Goal: Task Accomplishment & Management: Use online tool/utility

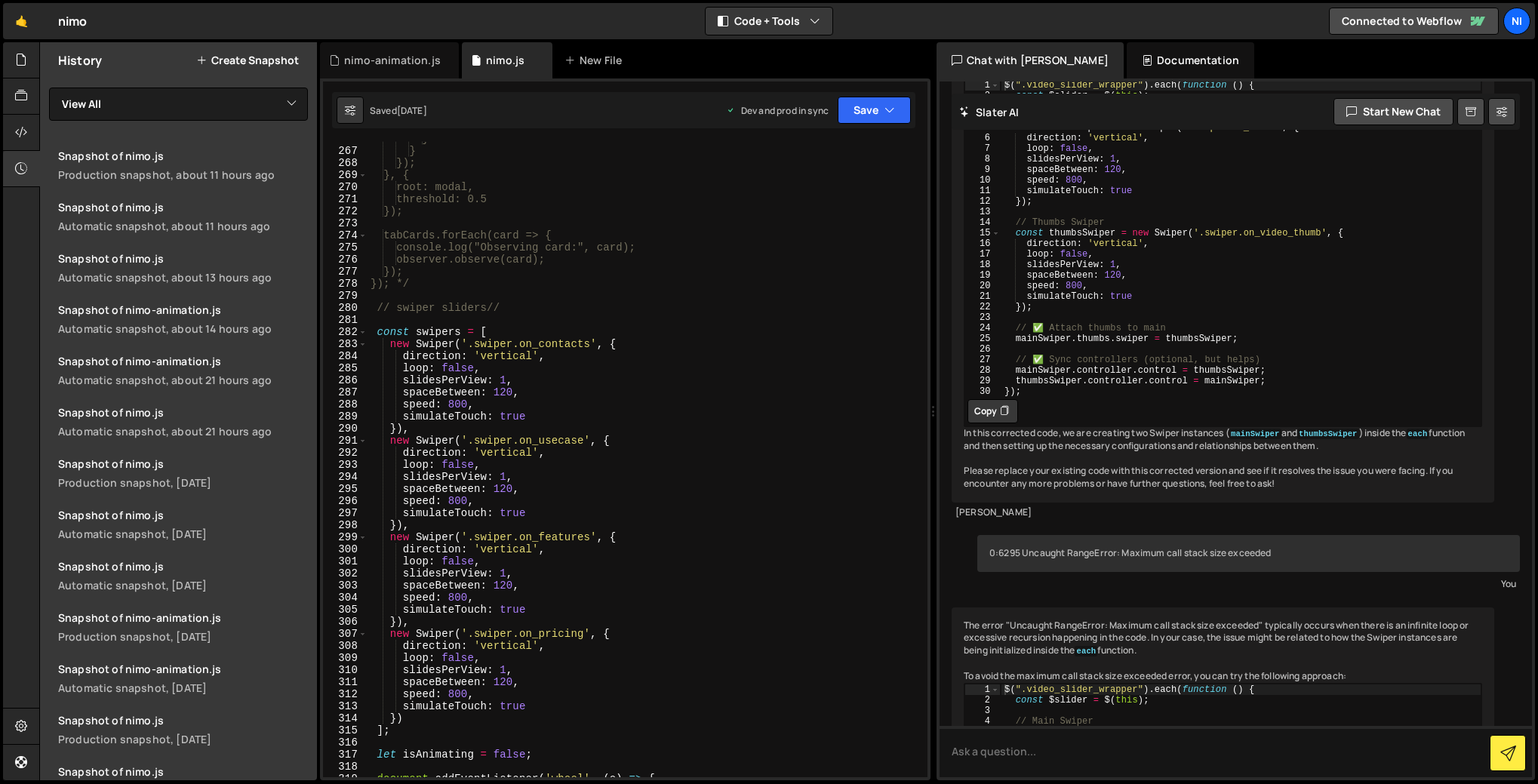
scroll to position [3208, 0]
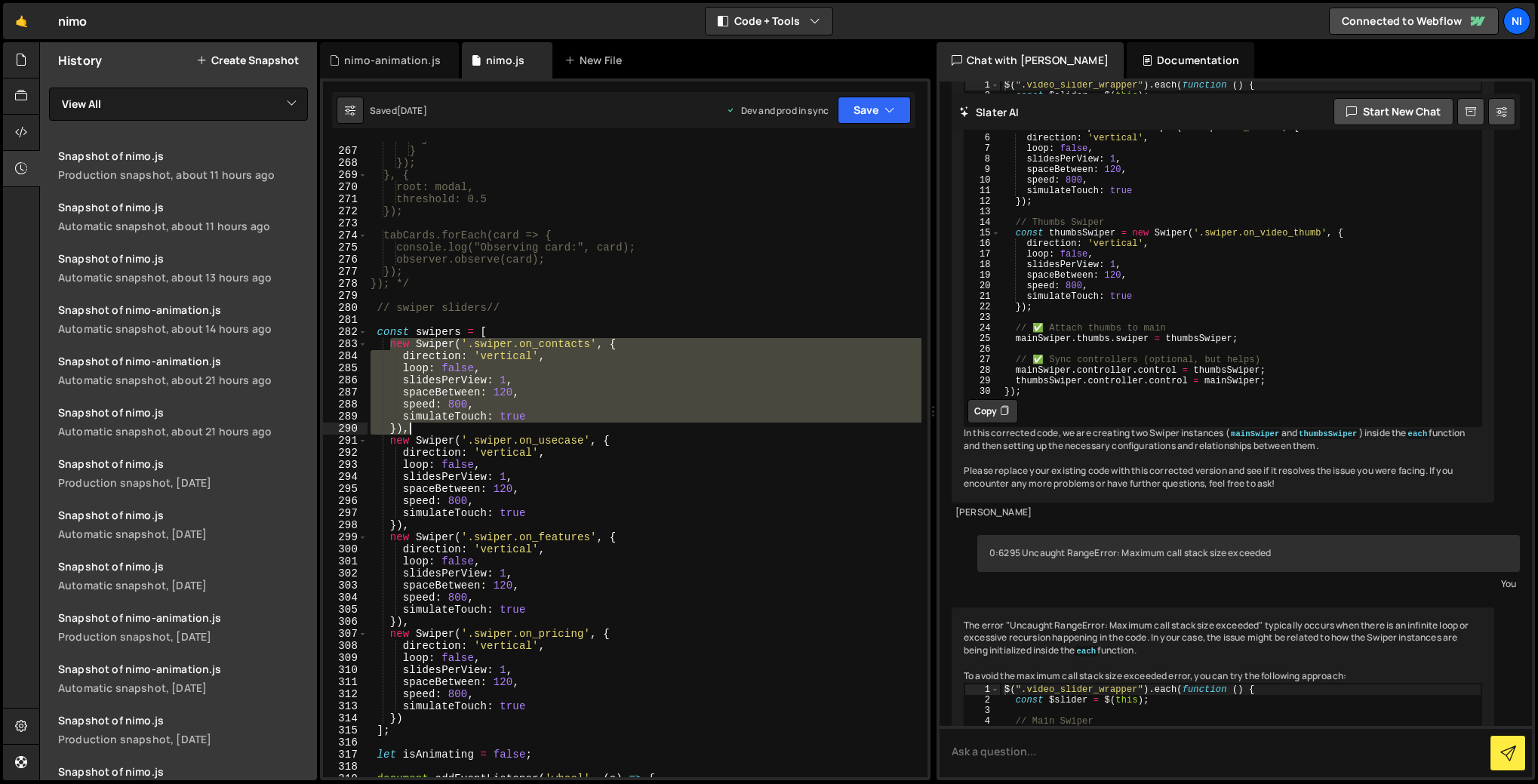
drag, startPoint x: 391, startPoint y: 346, endPoint x: 419, endPoint y: 426, distance: 84.8
click at [419, 426] on div "} } }); }, { root: modal, threshold: 0.5 }); tabCards.forEach(card => { console…" at bounding box center [644, 462] width 554 height 660
type textarea "simulateTouch: true }),"
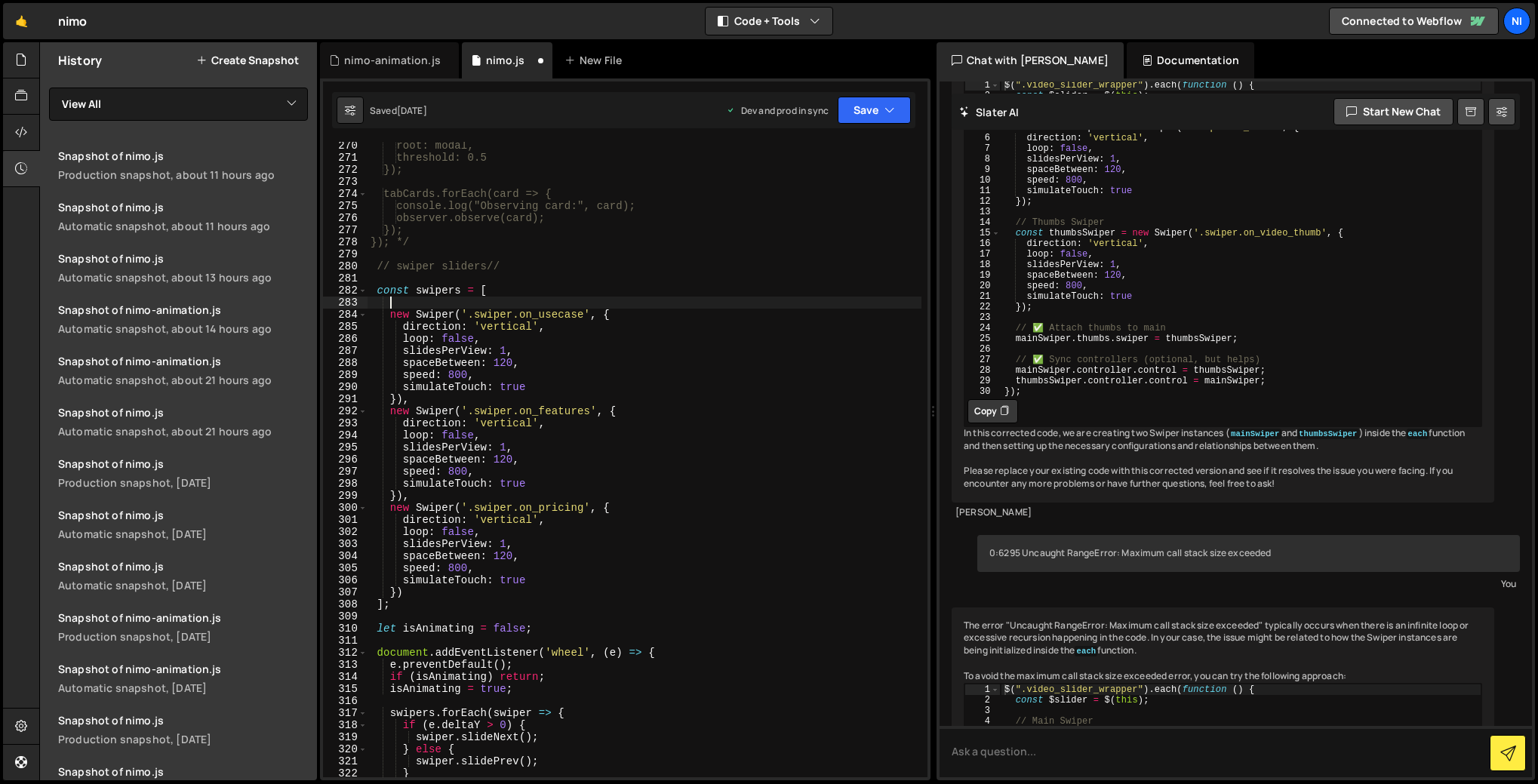
scroll to position [3346, 0]
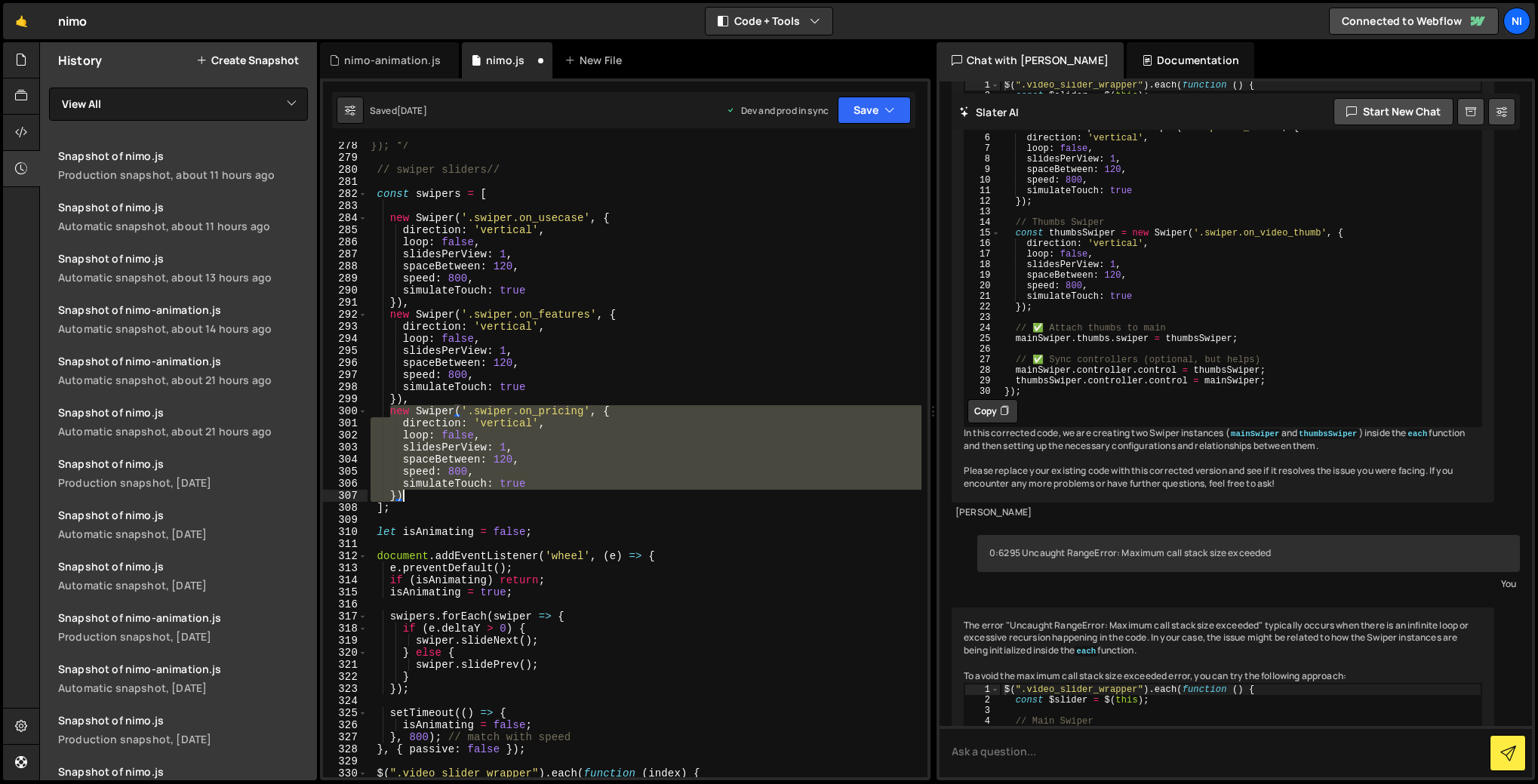
drag, startPoint x: 389, startPoint y: 414, endPoint x: 407, endPoint y: 495, distance: 83.0
click at [407, 495] on div "}); */ // swiper sliders// const swipers = [ new Swiper ( '.swiper.on_usecase' …" at bounding box center [644, 469] width 554 height 660
type textarea "simulateTouch: true })"
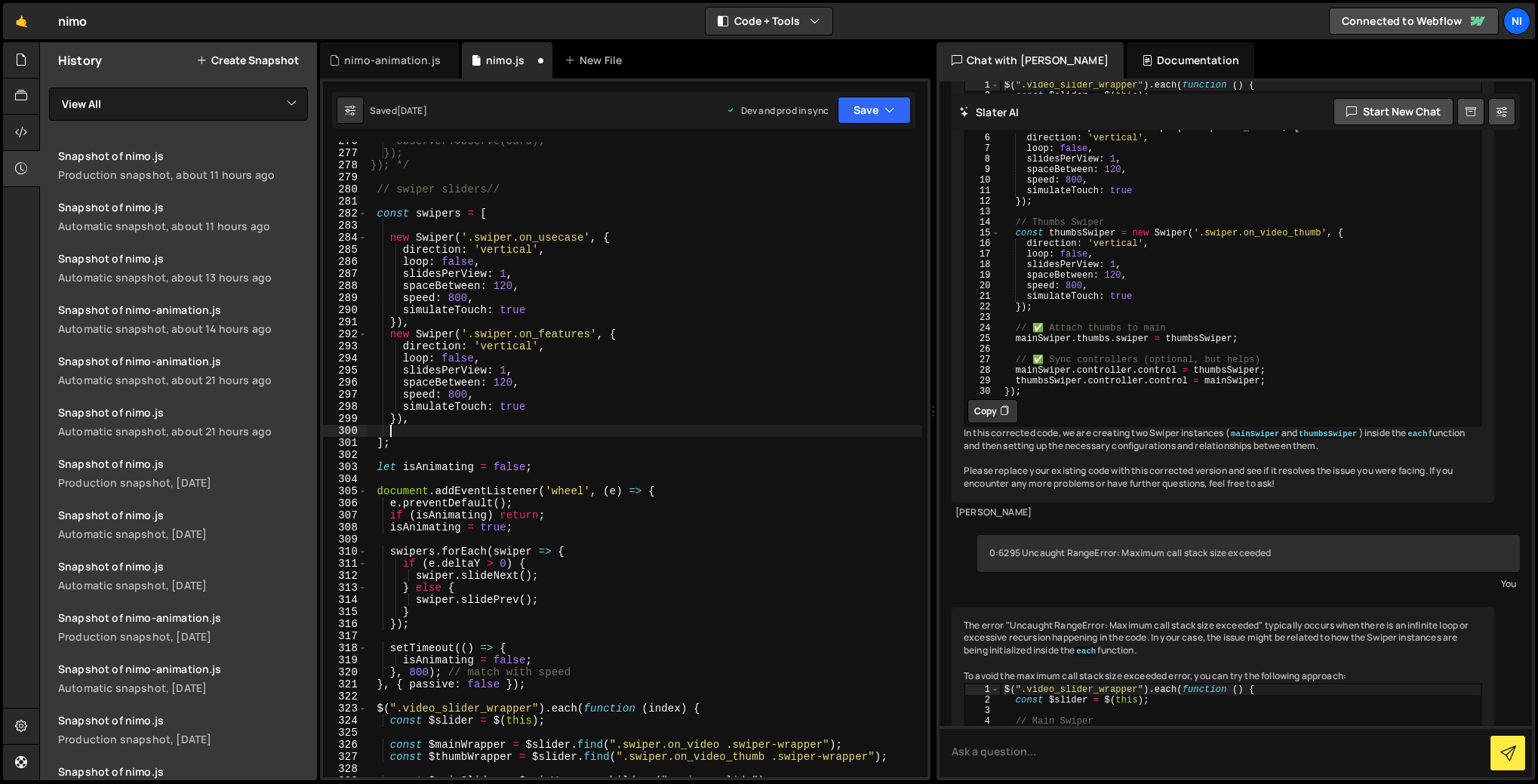
scroll to position [3260, 0]
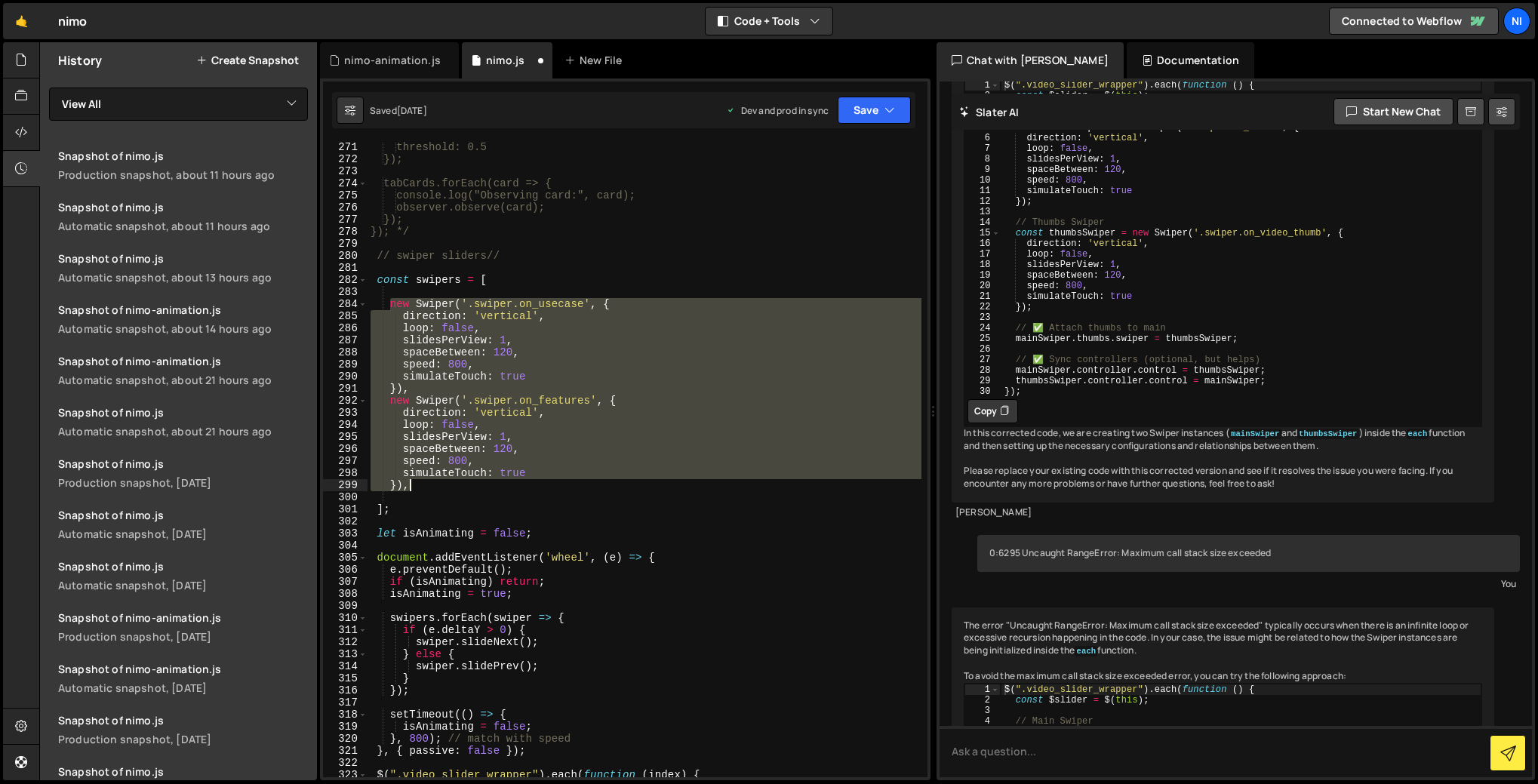
drag, startPoint x: 389, startPoint y: 303, endPoint x: 422, endPoint y: 485, distance: 185.0
click at [422, 485] on div "threshold: 0.5 }); tabCards.forEach(card => { console.log("Observing card:", ca…" at bounding box center [644, 471] width 554 height 660
paste textarea "];"
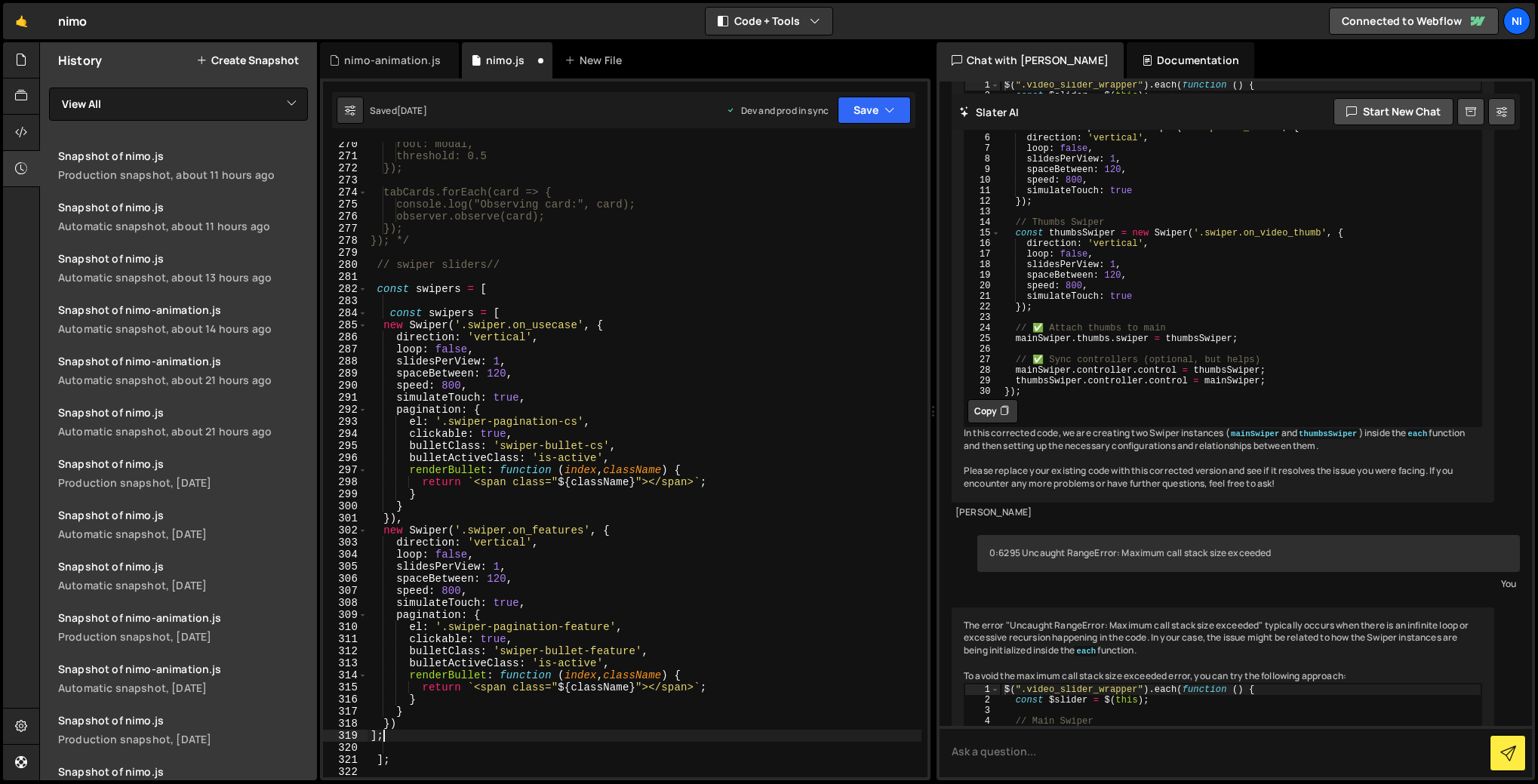
scroll to position [3251, 0]
type textarea "simulateTouch: true }),"
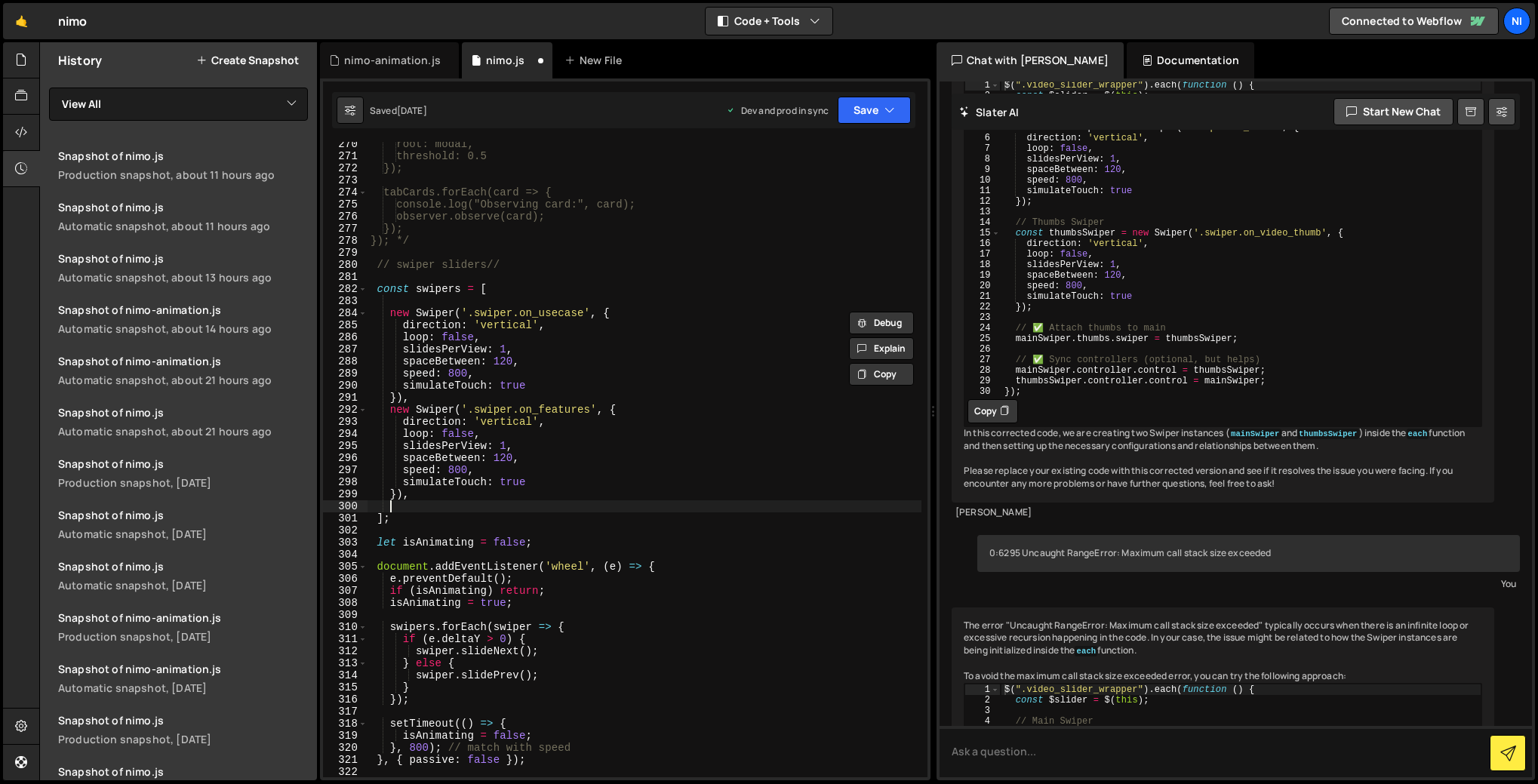
click at [475, 507] on div "root: modal, threshold: 0.5 }); tabCards.forEach(card => { console.log("Observi…" at bounding box center [644, 468] width 554 height 660
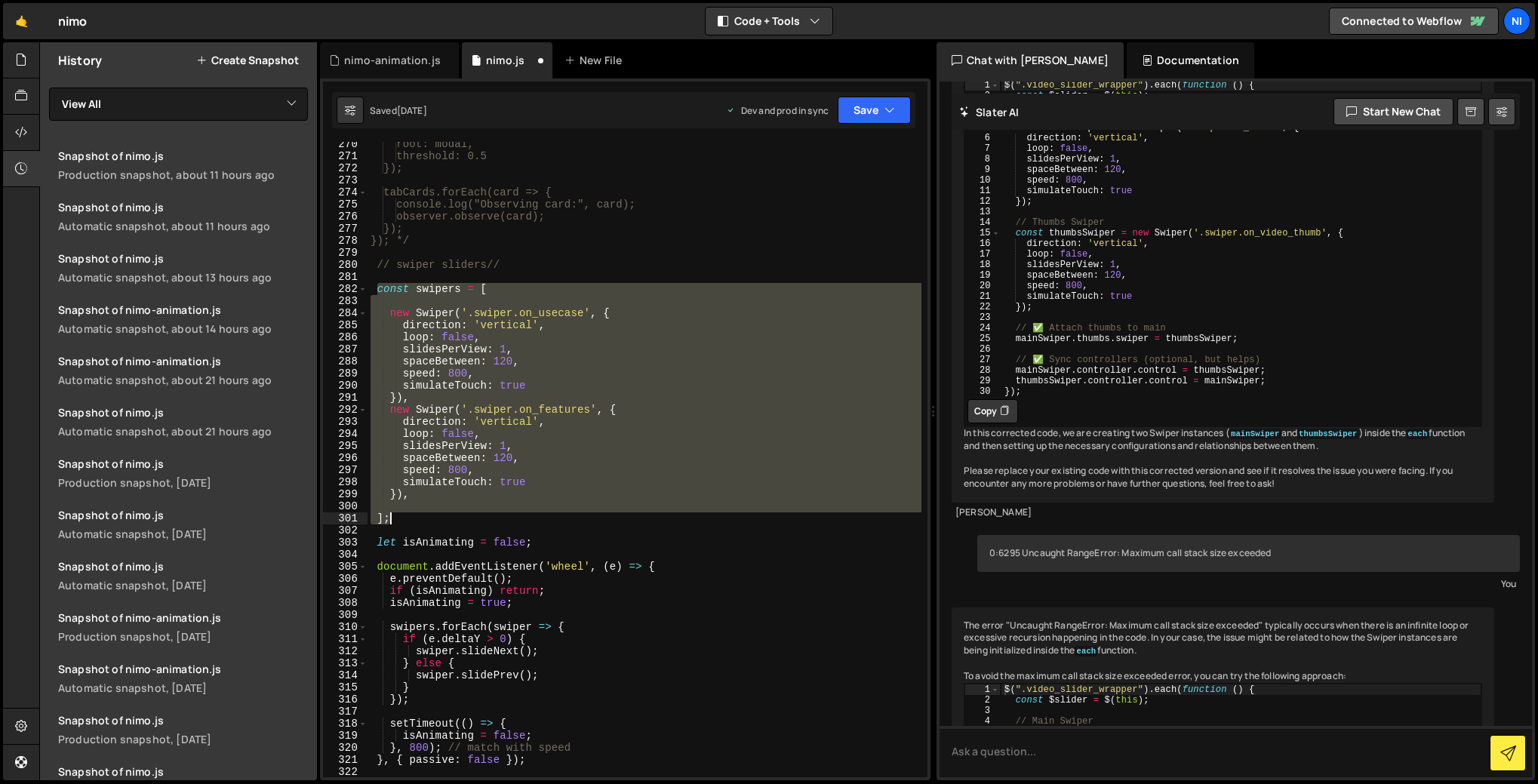
drag, startPoint x: 377, startPoint y: 293, endPoint x: 400, endPoint y: 516, distance: 224.2
click at [400, 516] on div "root: modal, threshold: 0.5 }); tabCards.forEach(card => { console.log("Observi…" at bounding box center [644, 468] width 554 height 660
paste textarea
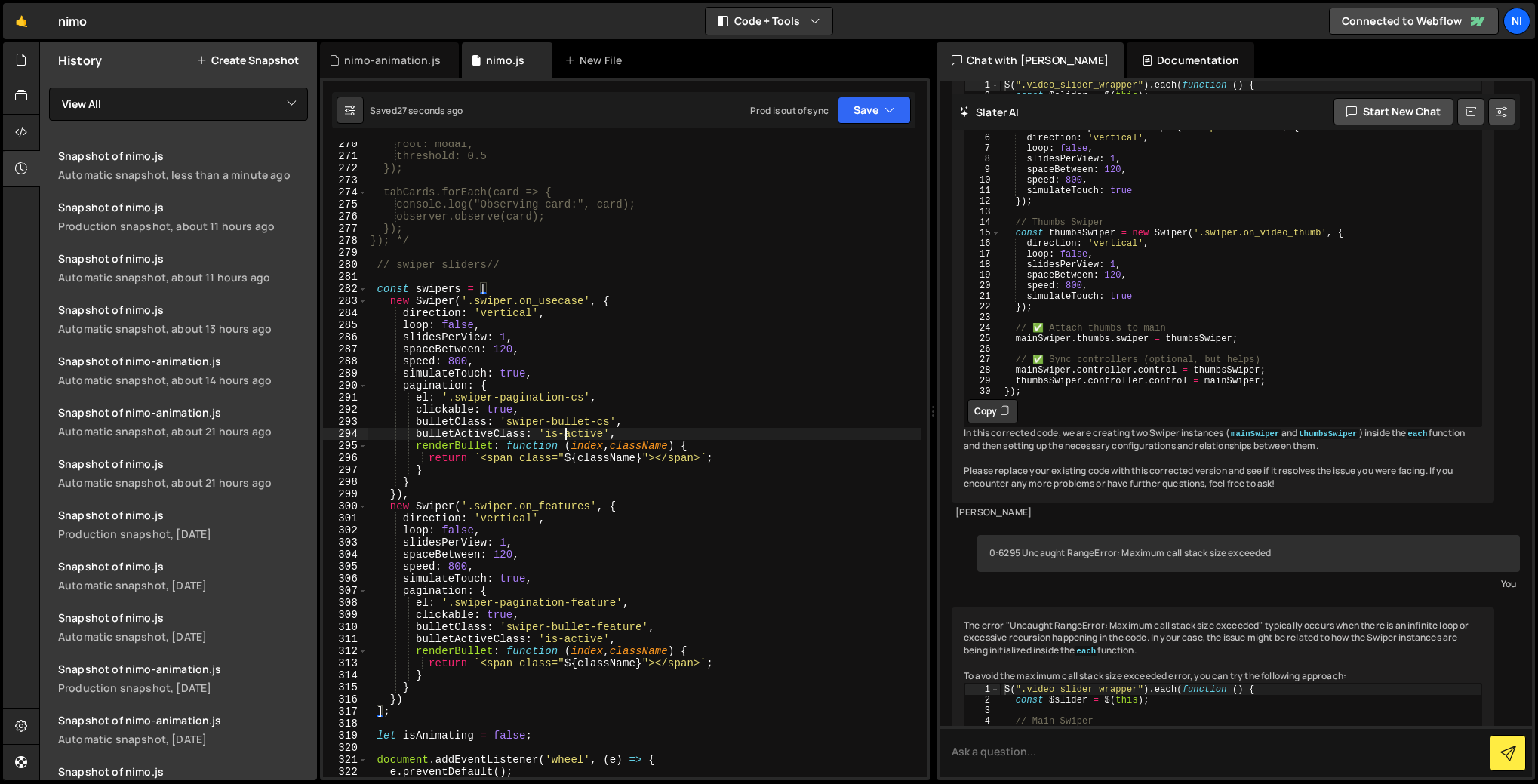
click at [568, 430] on div "root: modal, threshold: 0.5 }); tabCards.forEach(card => { console.log("Observi…" at bounding box center [644, 468] width 554 height 660
click at [562, 637] on div "root: modal, threshold: 0.5 }); tabCards.forEach(card => { console.log("Observi…" at bounding box center [644, 468] width 554 height 660
click at [893, 108] on icon "button" at bounding box center [889, 109] width 10 height 15
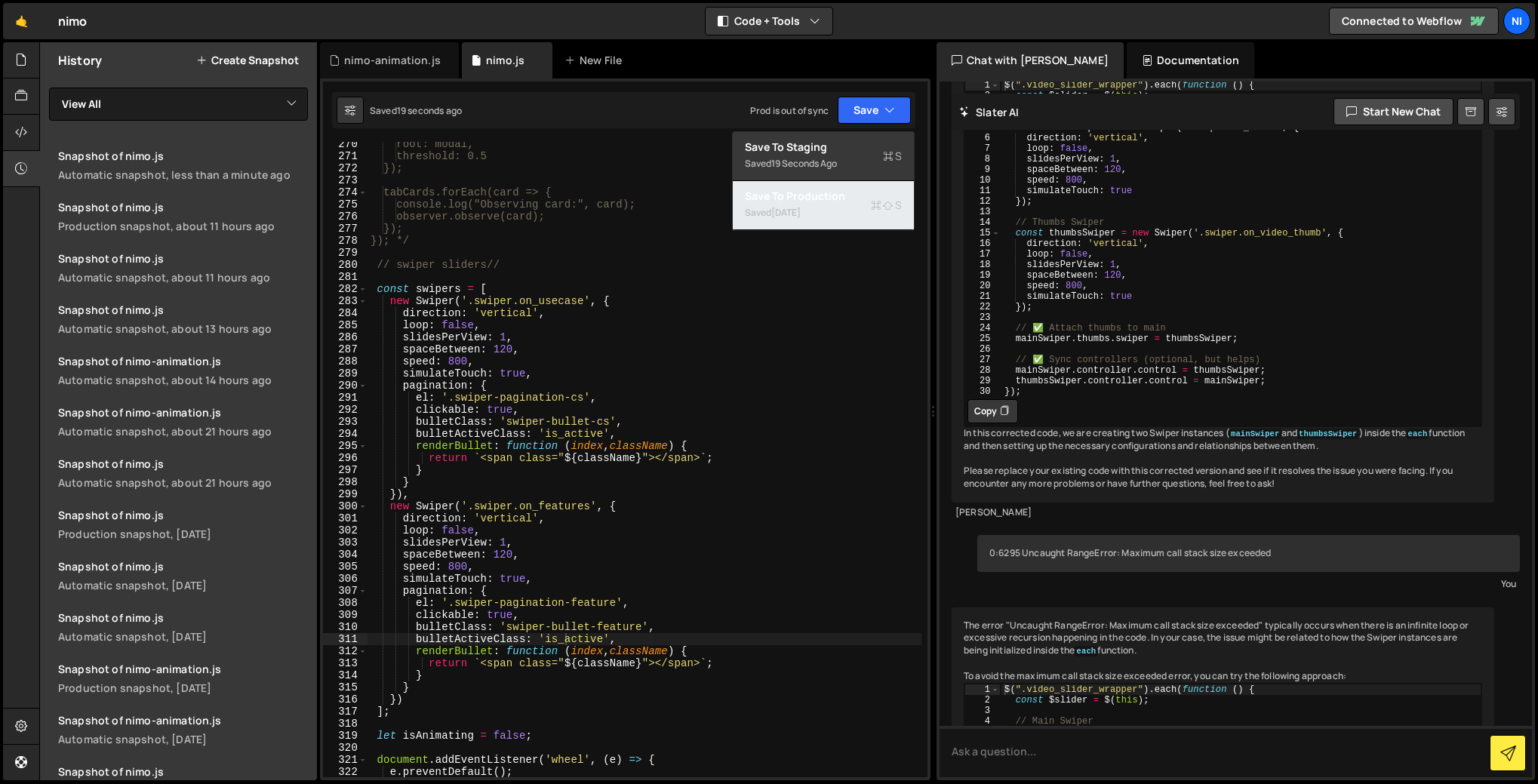
click at [829, 210] on div "Saved [DATE]" at bounding box center [823, 212] width 157 height 18
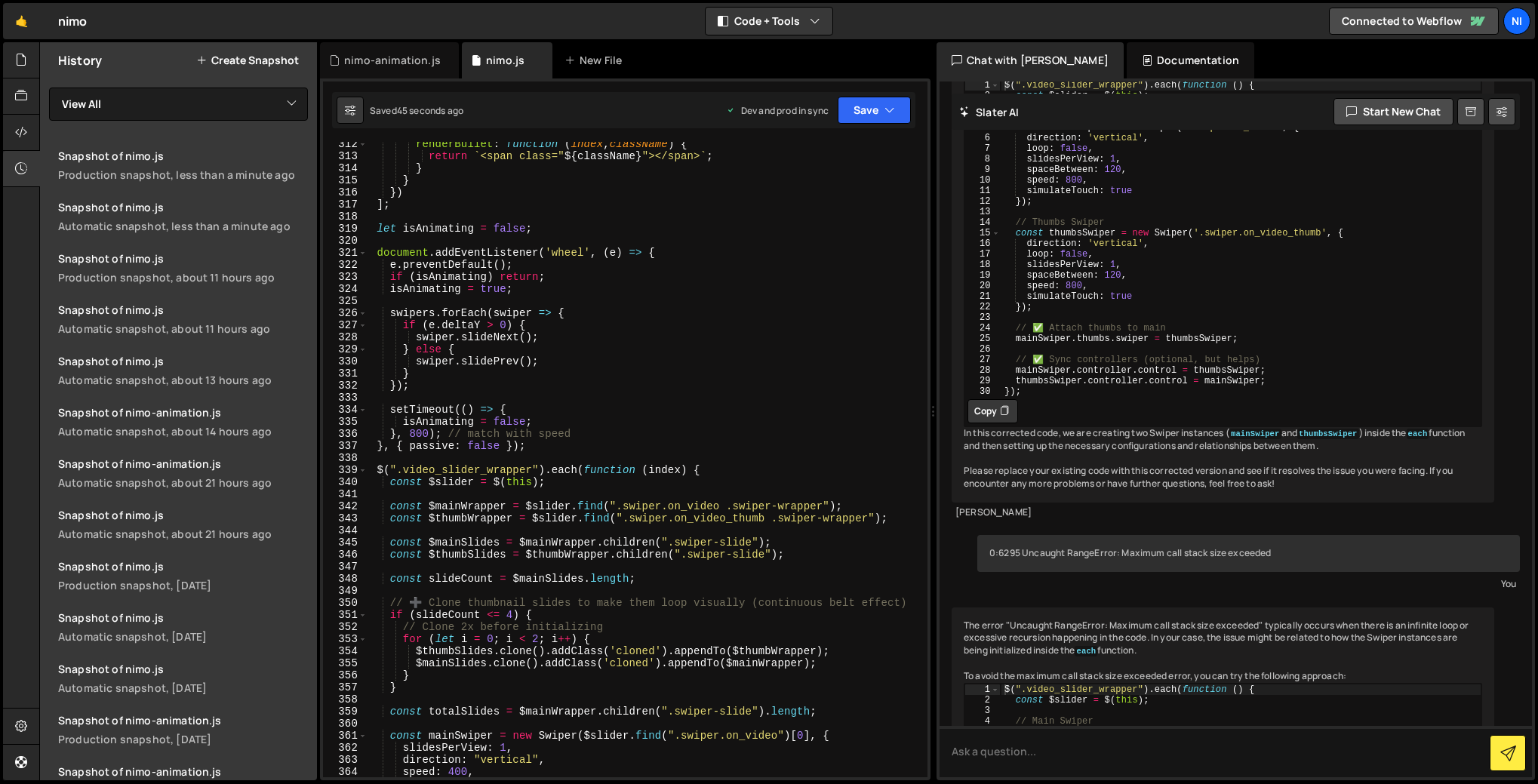
scroll to position [3757, 0]
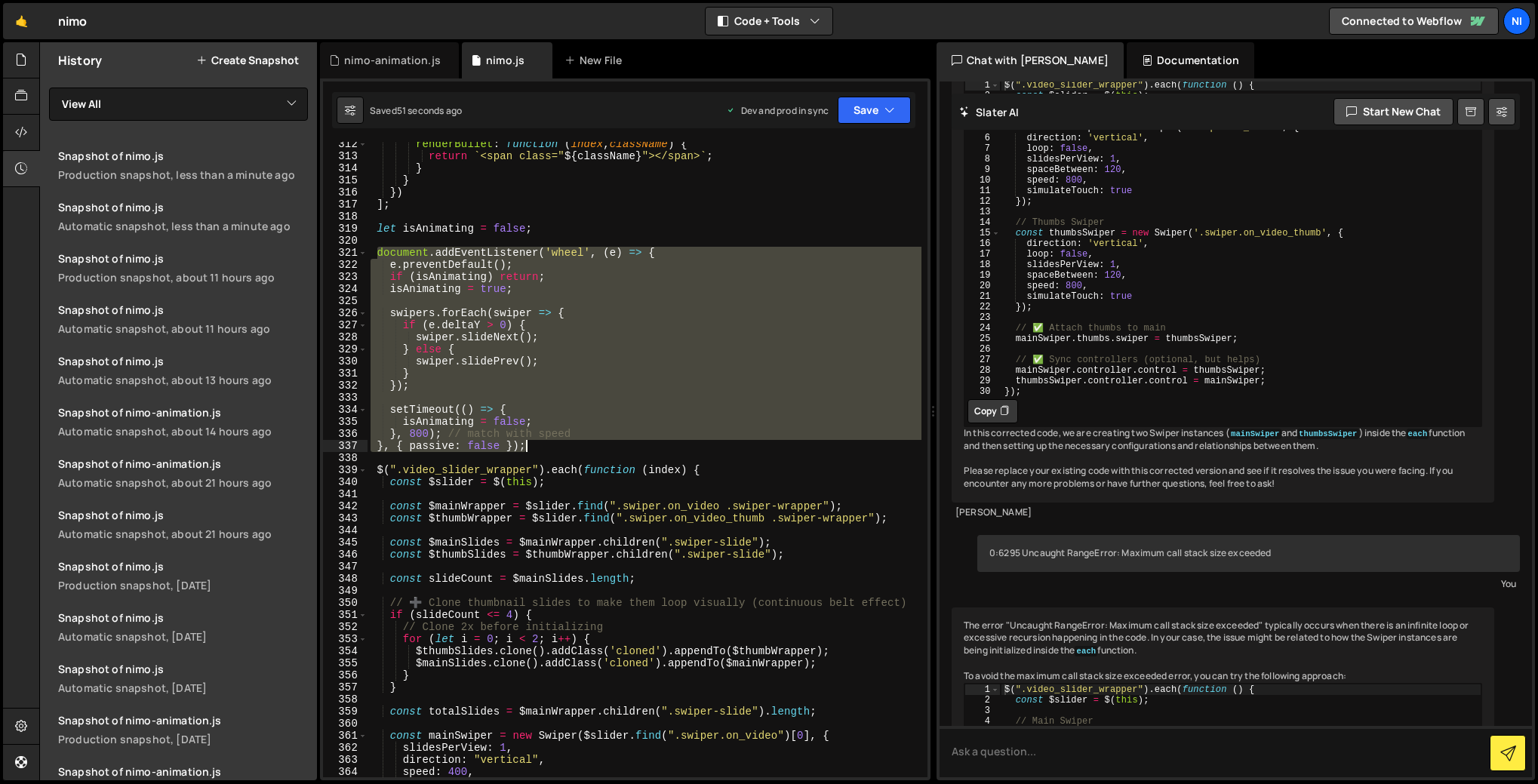
drag, startPoint x: 377, startPoint y: 251, endPoint x: 562, endPoint y: 446, distance: 268.8
click at [562, 446] on div "renderBullet : function ( index , className ) { return ` <span class=" ${ class…" at bounding box center [644, 468] width 554 height 660
click at [637, 423] on div "renderBullet : function ( index , className ) { return ` <span class=" ${ class…" at bounding box center [644, 459] width 554 height 635
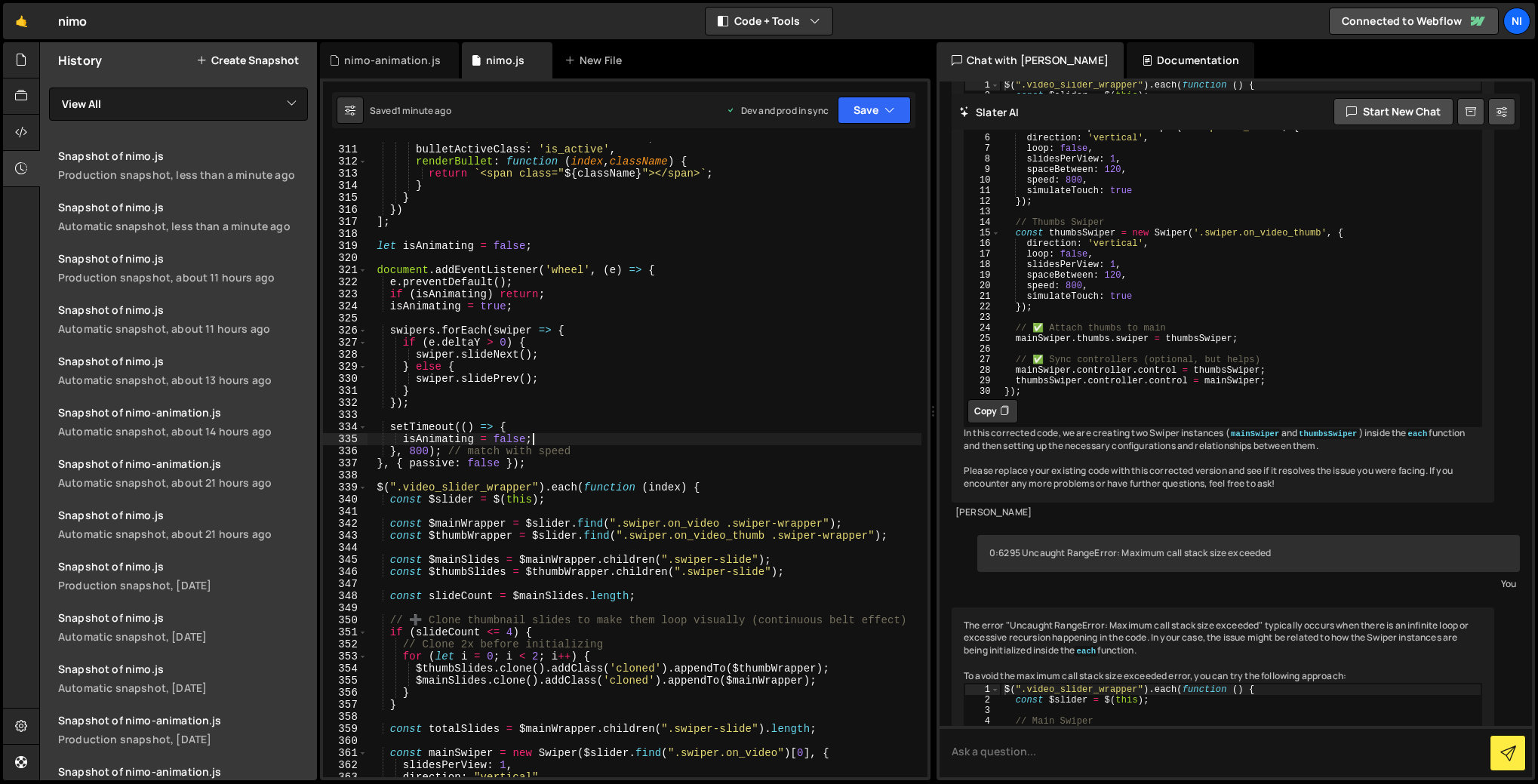
scroll to position [3710, 0]
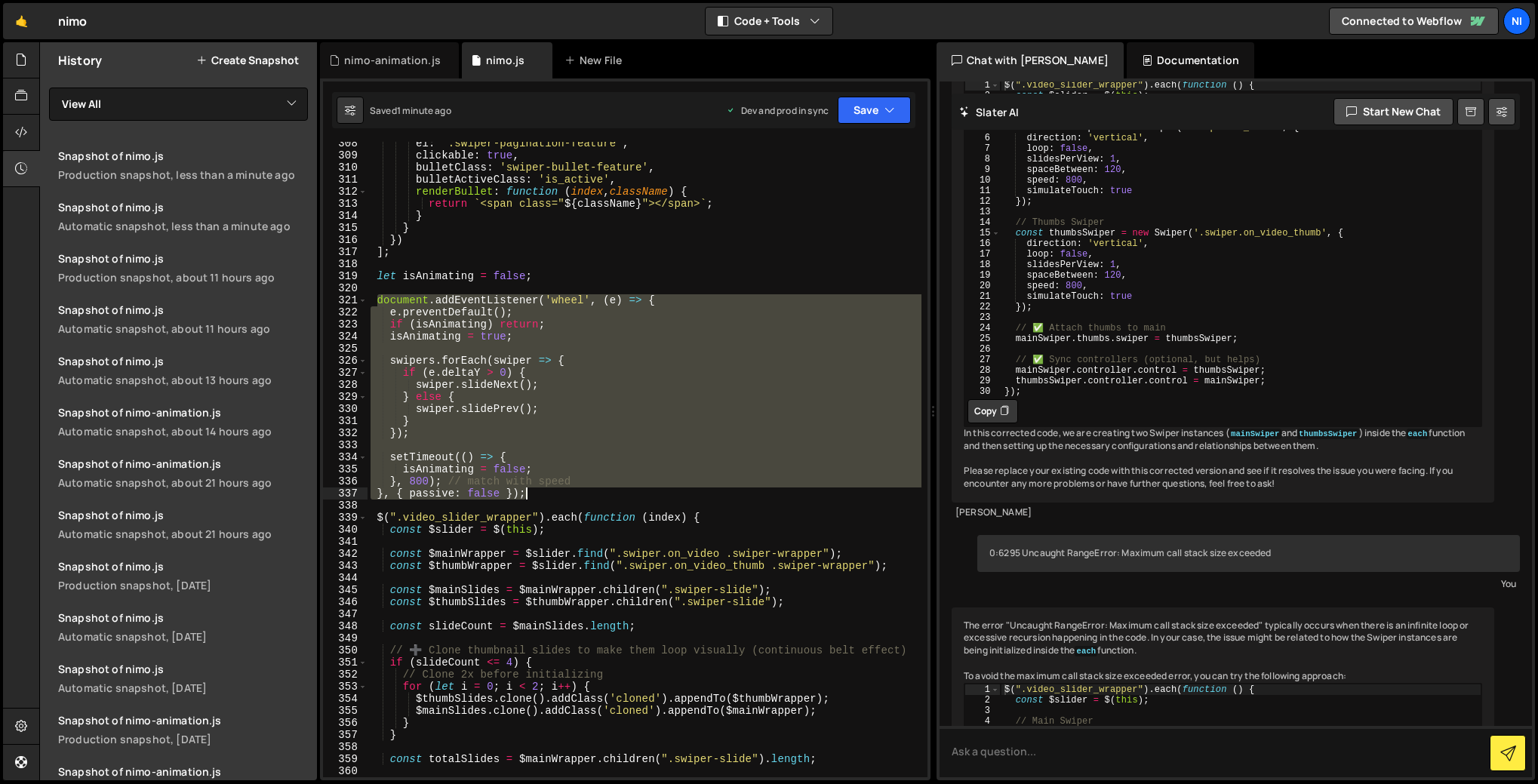
drag, startPoint x: 377, startPoint y: 300, endPoint x: 548, endPoint y: 491, distance: 256.4
click at [548, 491] on div "el : '.swiper-pagination-feature' , clickable : true , bulletClass : 'swiper-bu…" at bounding box center [644, 467] width 554 height 660
click at [560, 497] on div "el : '.swiper-pagination-feature' , clickable : true , bulletClass : 'swiper-bu…" at bounding box center [644, 459] width 554 height 635
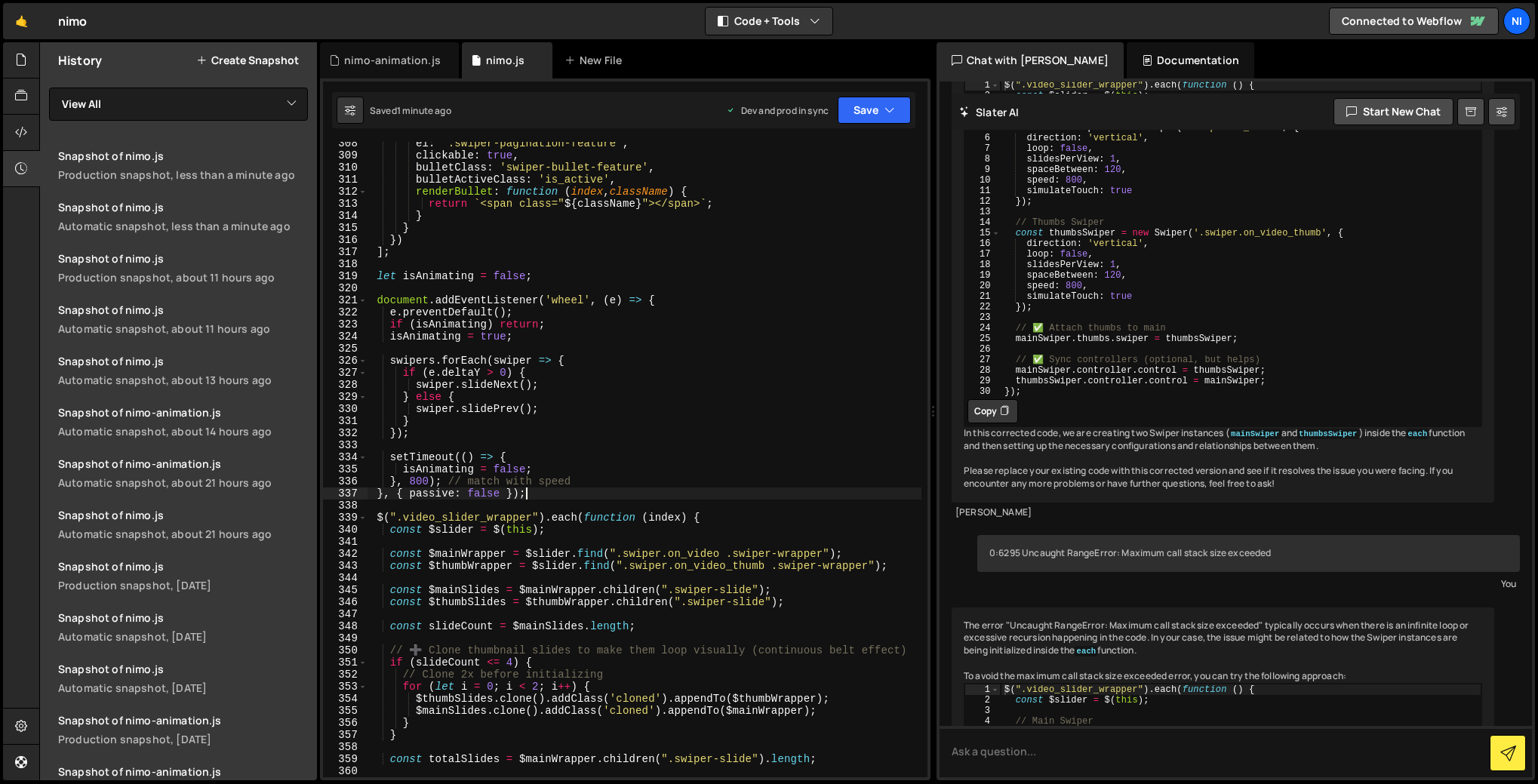
scroll to position [0, 10]
click at [374, 299] on div "el : '.swiper-pagination-feature' , clickable : true , bulletClass : 'swiper-bu…" at bounding box center [644, 467] width 554 height 660
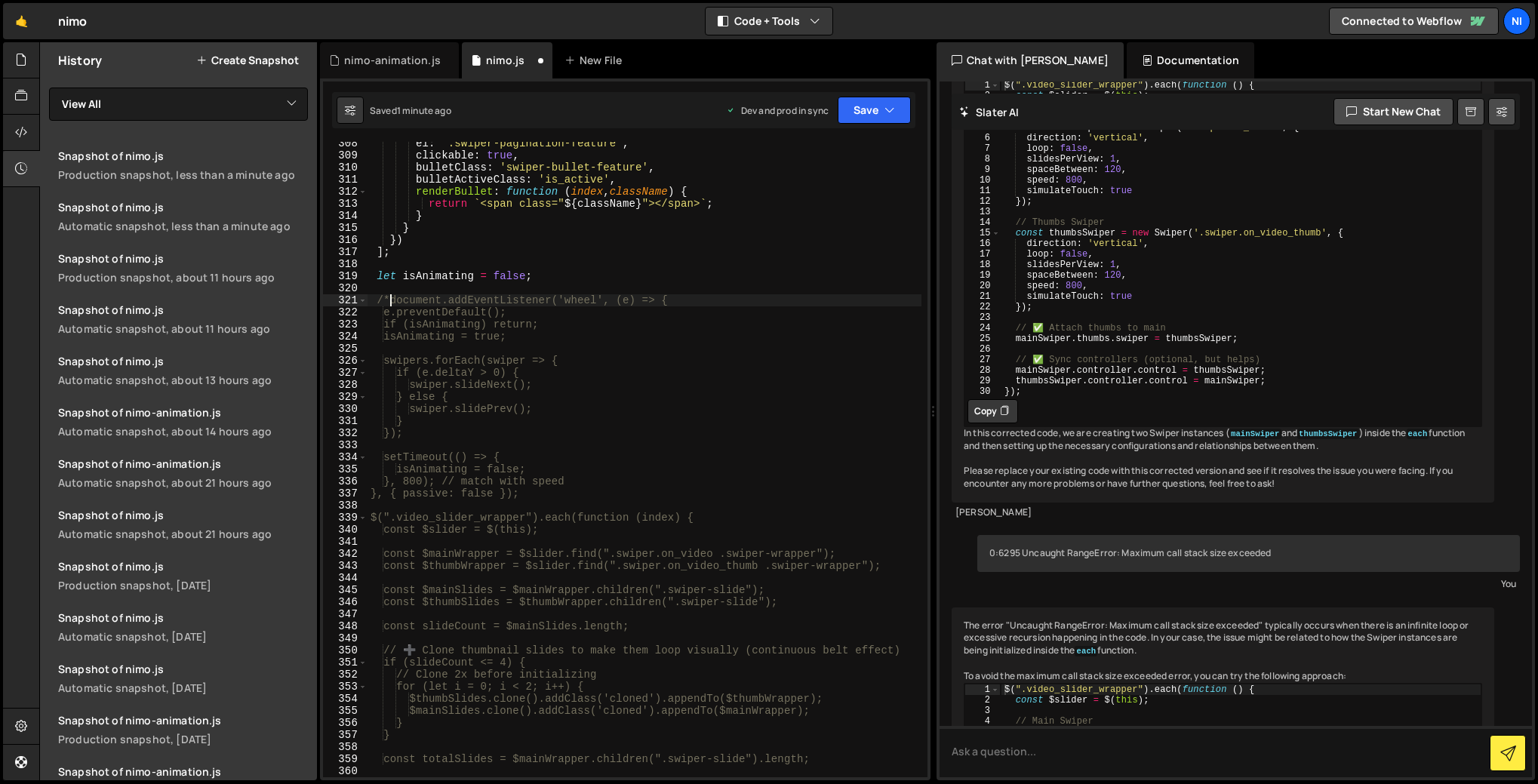
click at [558, 495] on div "el : '.swiper-pagination-feature' , clickable : true , bulletClass : 'swiper-bu…" at bounding box center [644, 467] width 554 height 660
type textarea "}, { passive: false }); */"
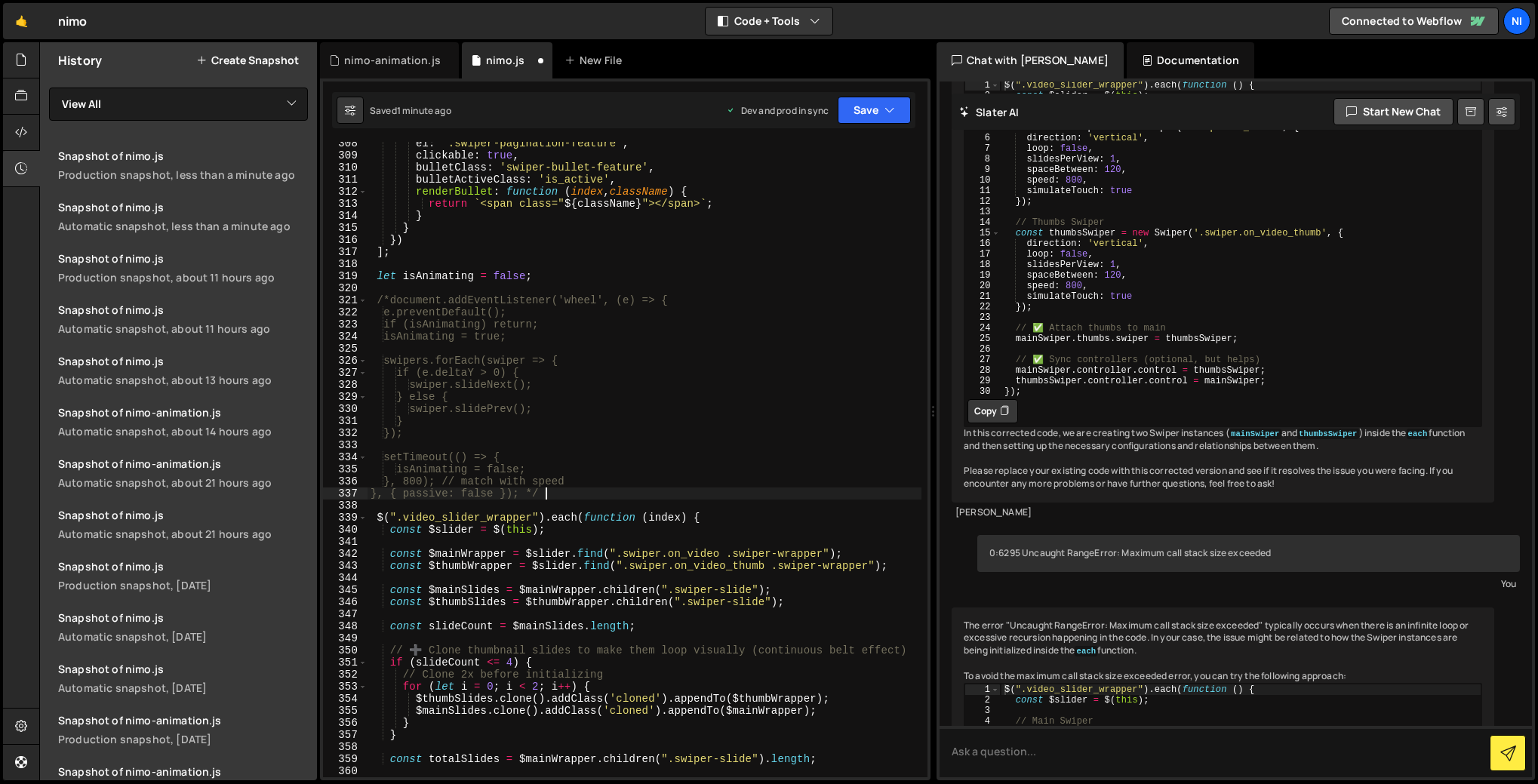
scroll to position [0, 0]
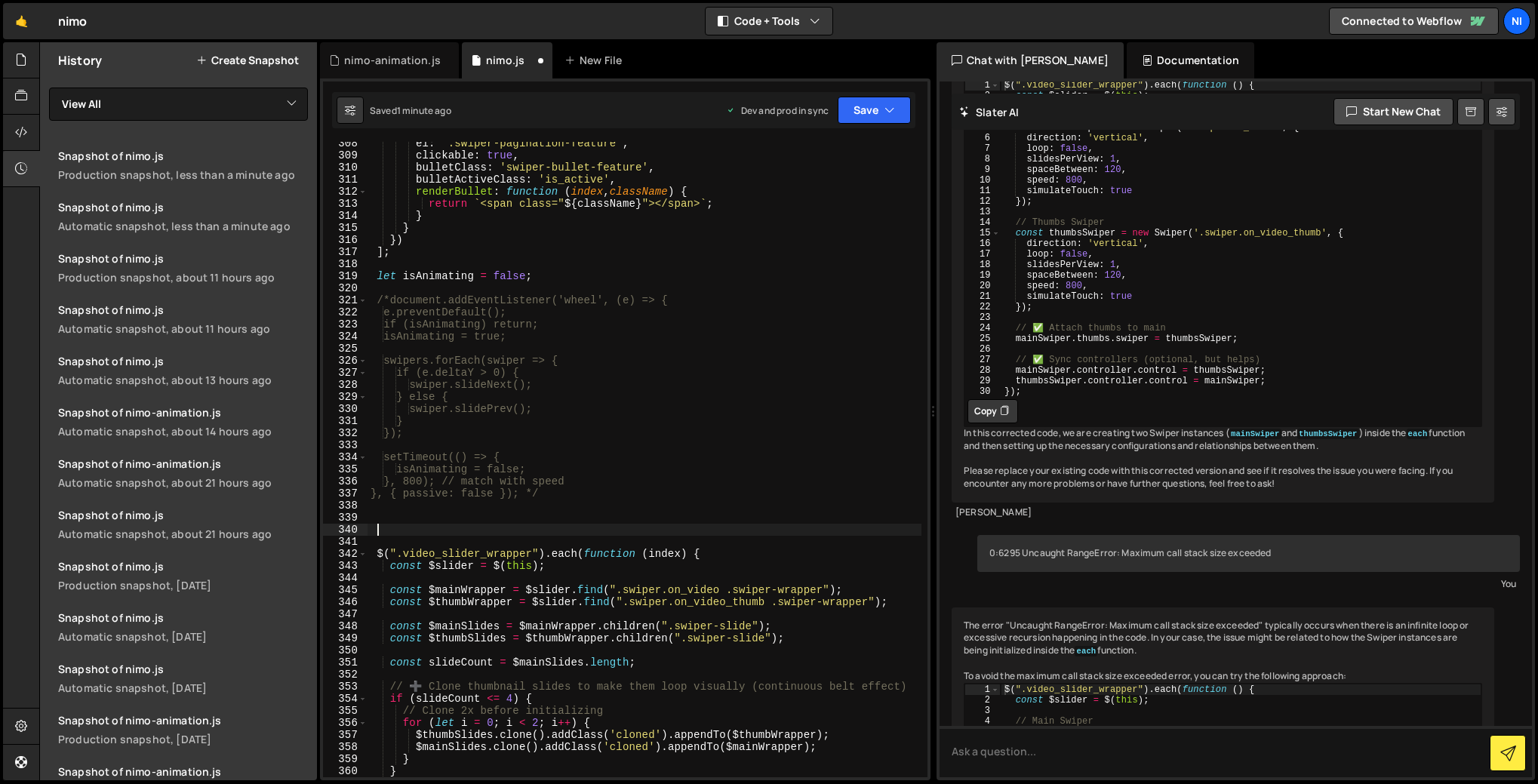
paste textarea "}, { passive: false });"
type textarea "}, { passive: false });"
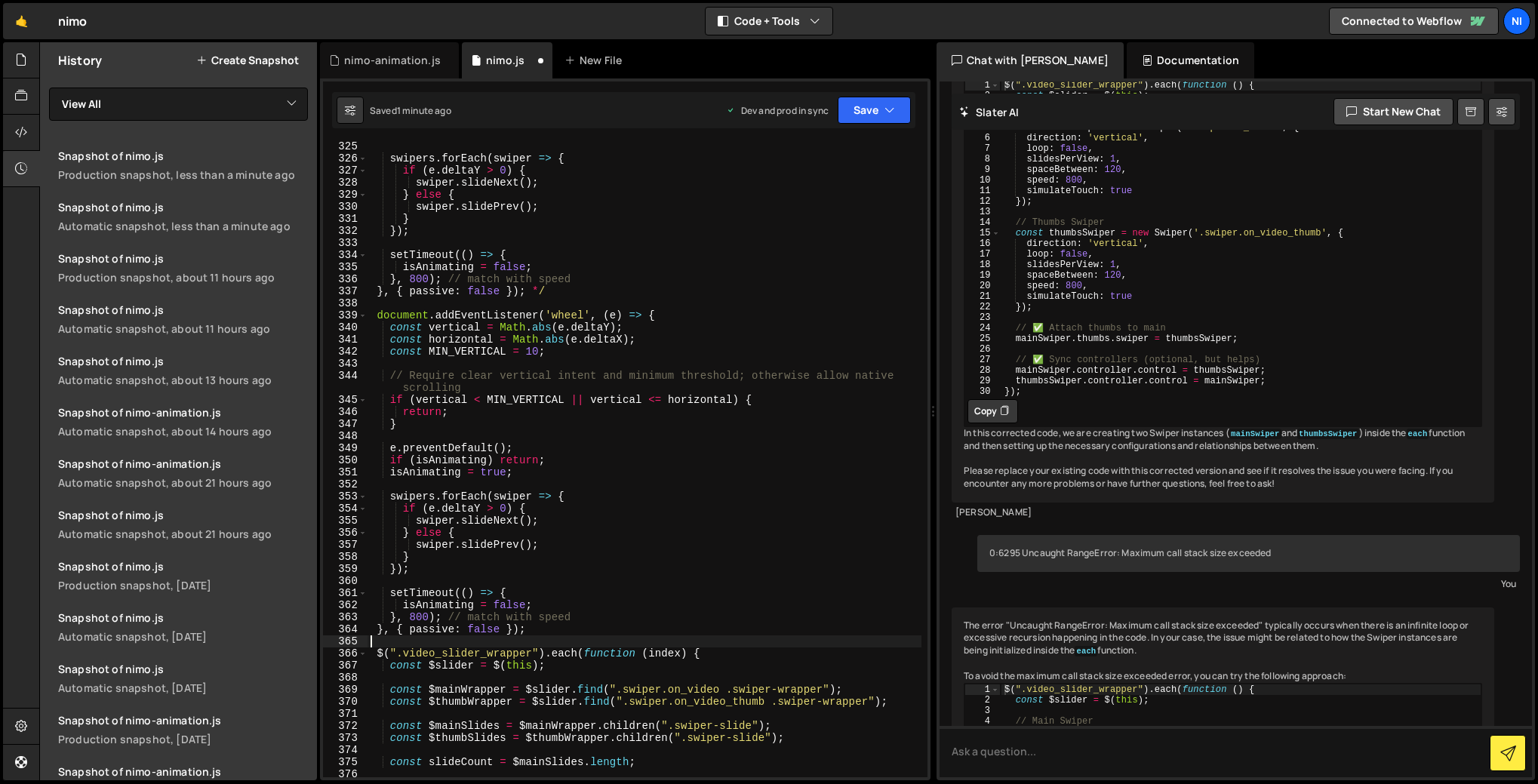
scroll to position [3810, 0]
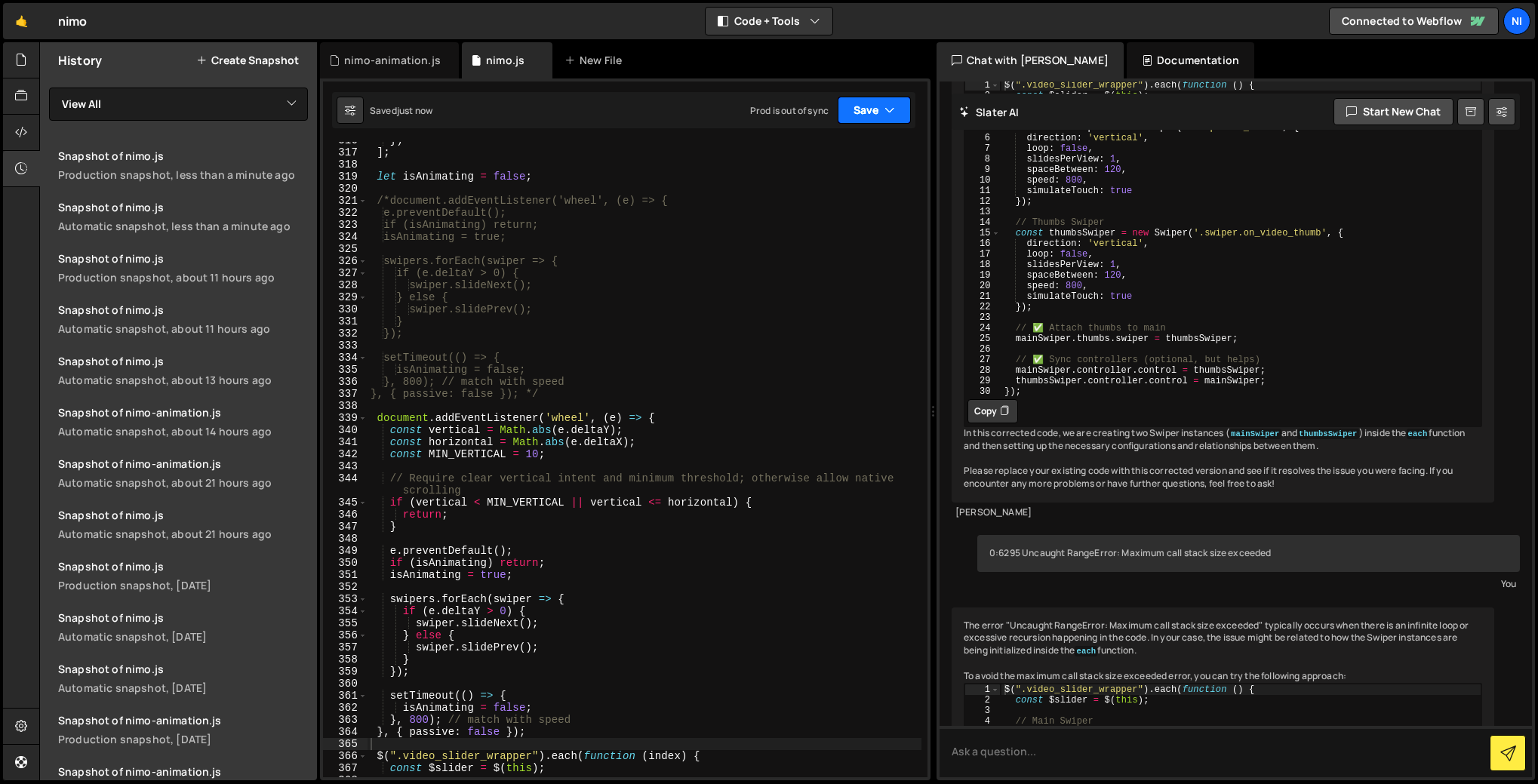
click at [893, 107] on icon "button" at bounding box center [889, 109] width 10 height 15
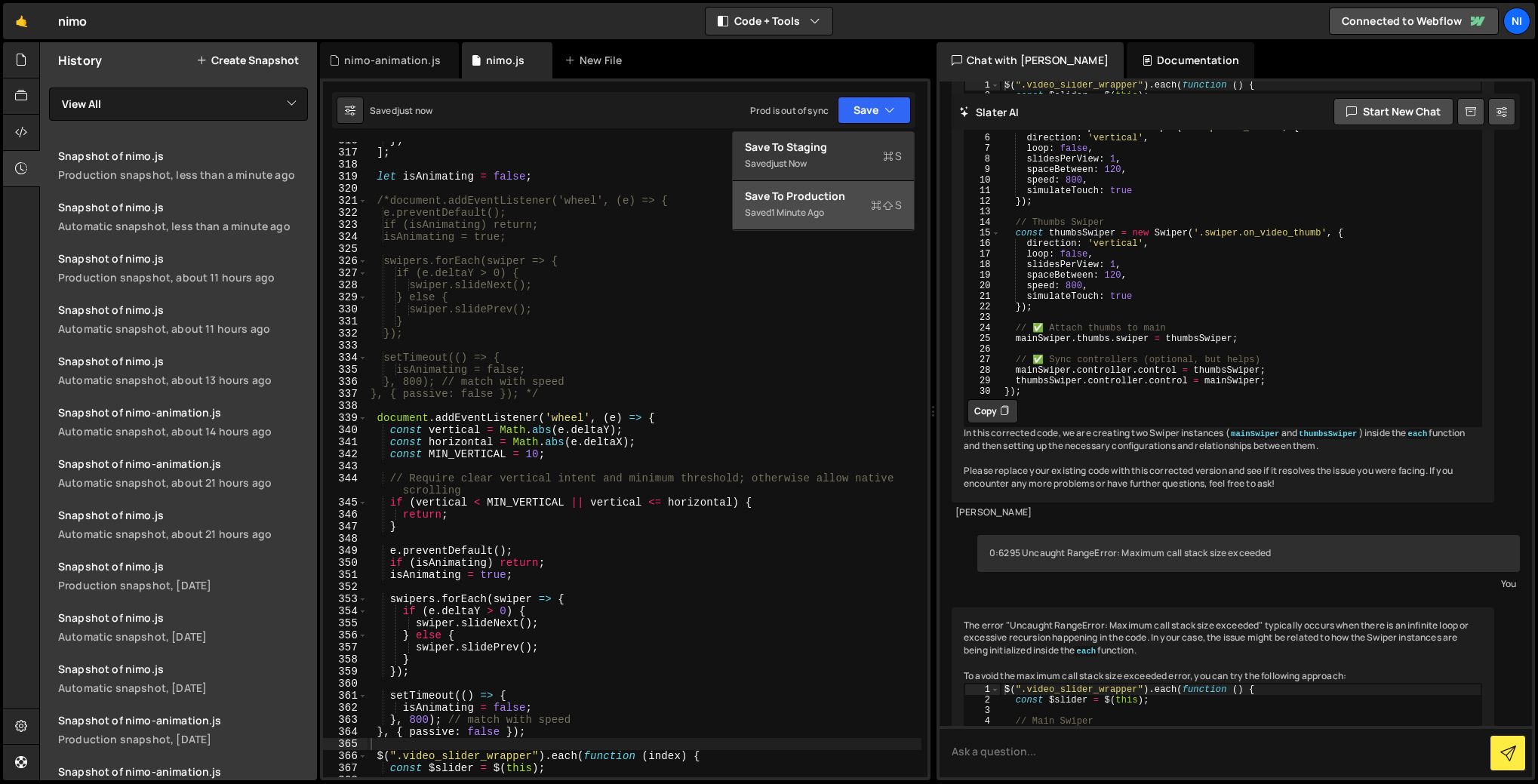
click at [819, 204] on div "Saved 1 minute ago" at bounding box center [823, 212] width 157 height 18
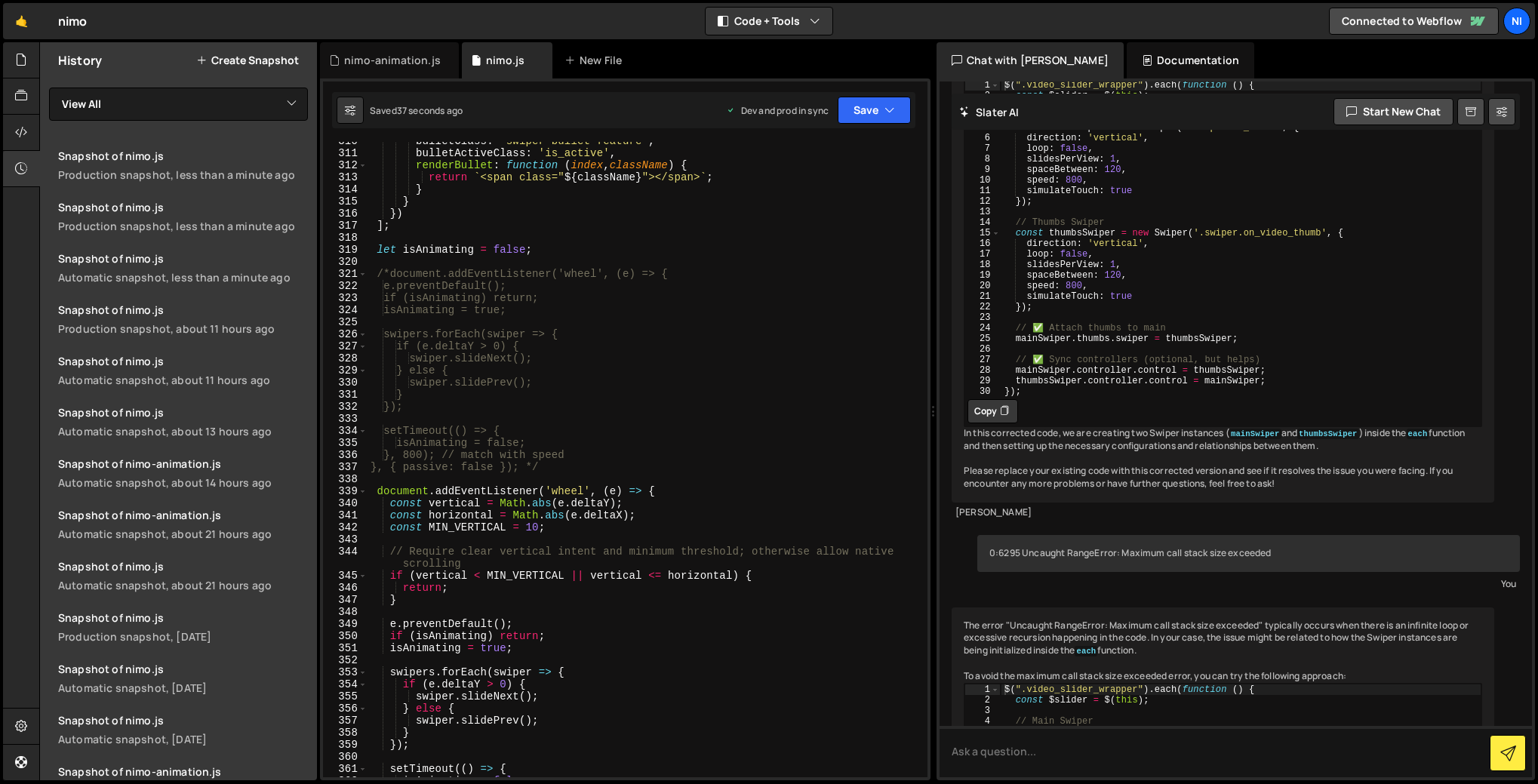
scroll to position [3737, 0]
type textarea "}, { passive: false }); */"
click at [569, 470] on div "bulletClass : 'swiper-bullet-feature' , bulletActiveClass : 'is_active' , rende…" at bounding box center [644, 465] width 554 height 660
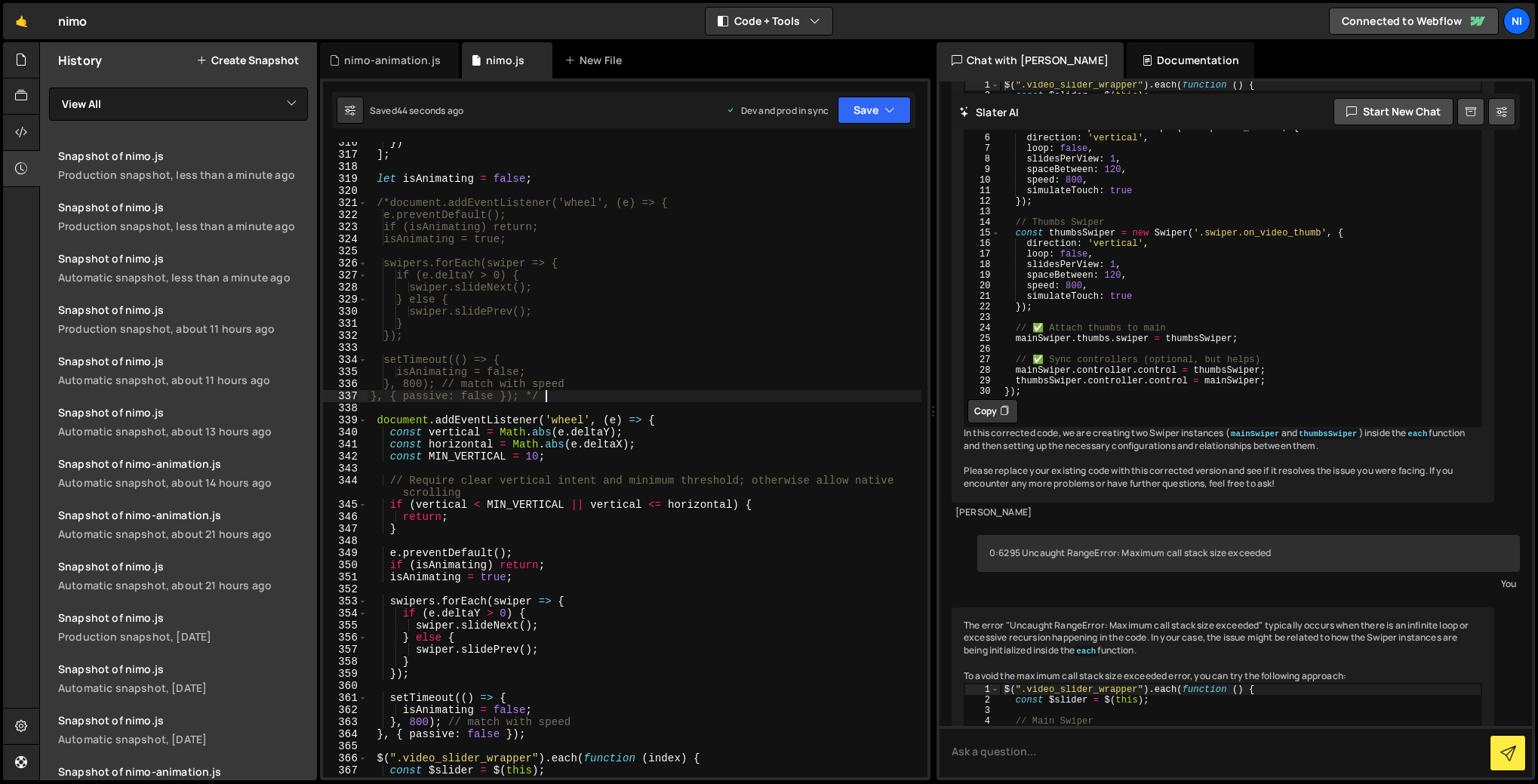
scroll to position [3807, 0]
click at [548, 186] on div "}) ] ; let isAnimating = false ; /*document.addEventListener('wheel', (e) => { …" at bounding box center [644, 466] width 554 height 660
type textarea "//swiper mouse scroll"
click at [882, 169] on div "}) ] ; let isAnimating = false ; //swiper mouse scroll /*document.addEventListe…" at bounding box center [644, 466] width 554 height 660
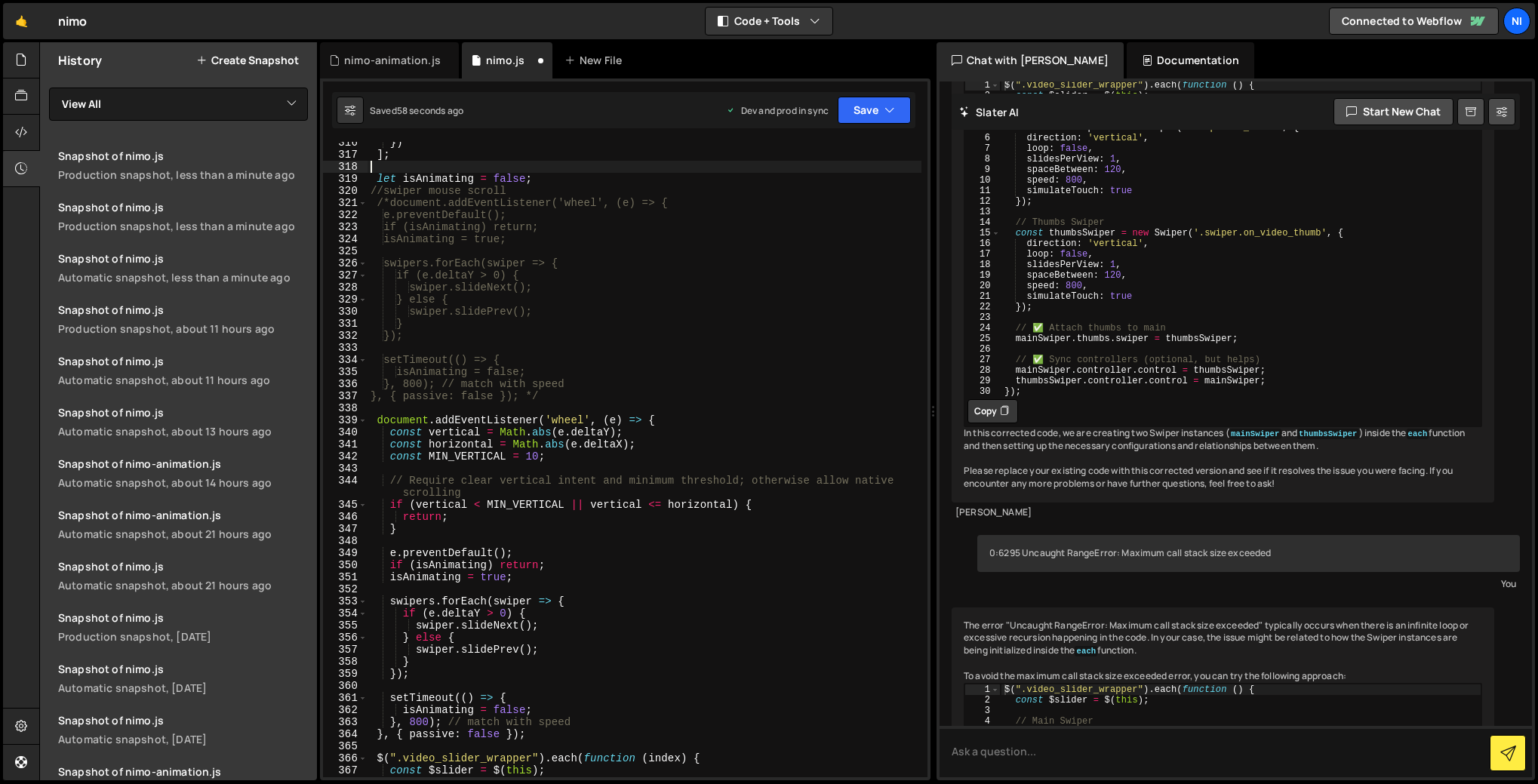
scroll to position [0, 0]
click at [894, 102] on button "Save" at bounding box center [874, 110] width 73 height 27
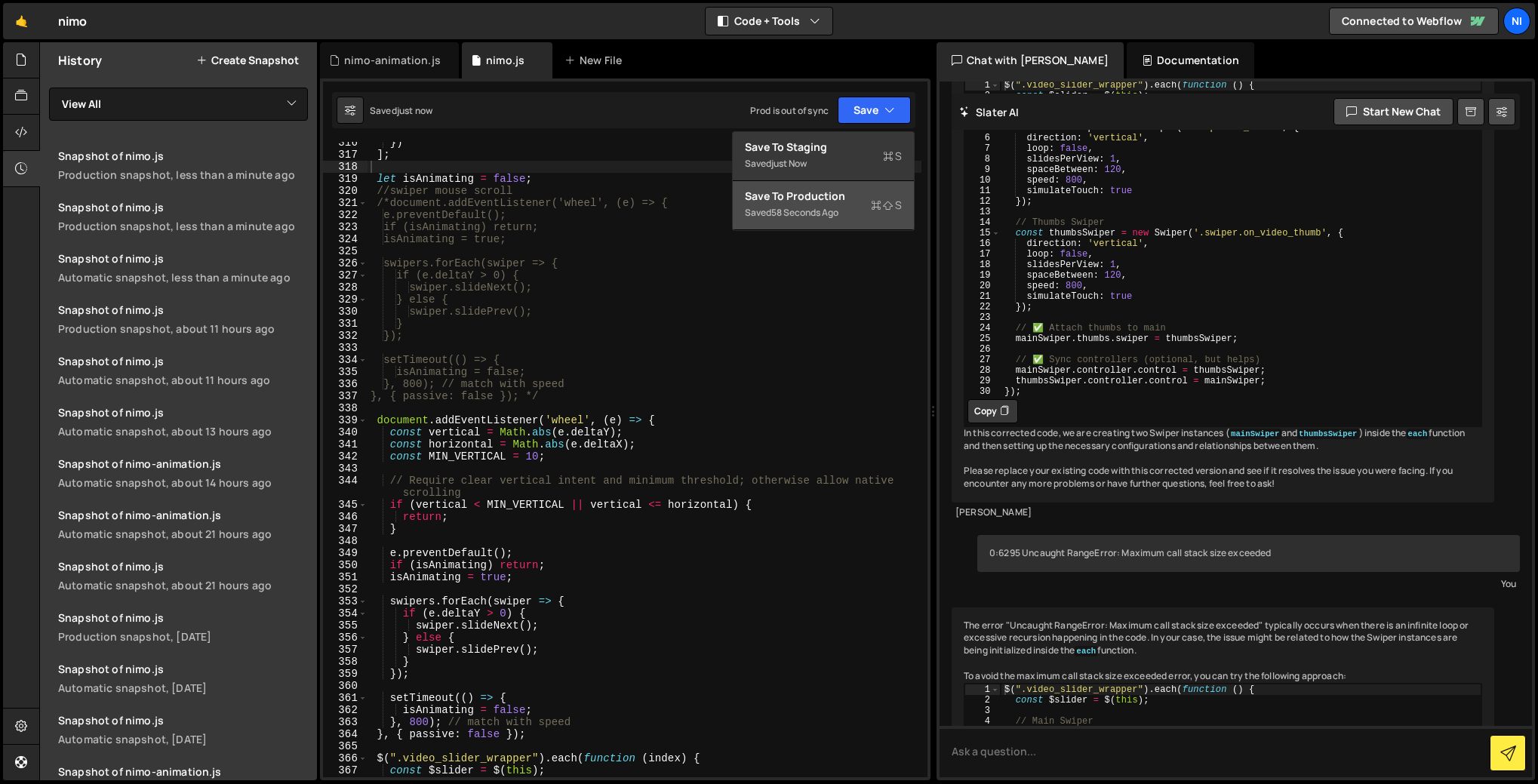
click at [857, 193] on div "Save to Production S" at bounding box center [823, 196] width 157 height 15
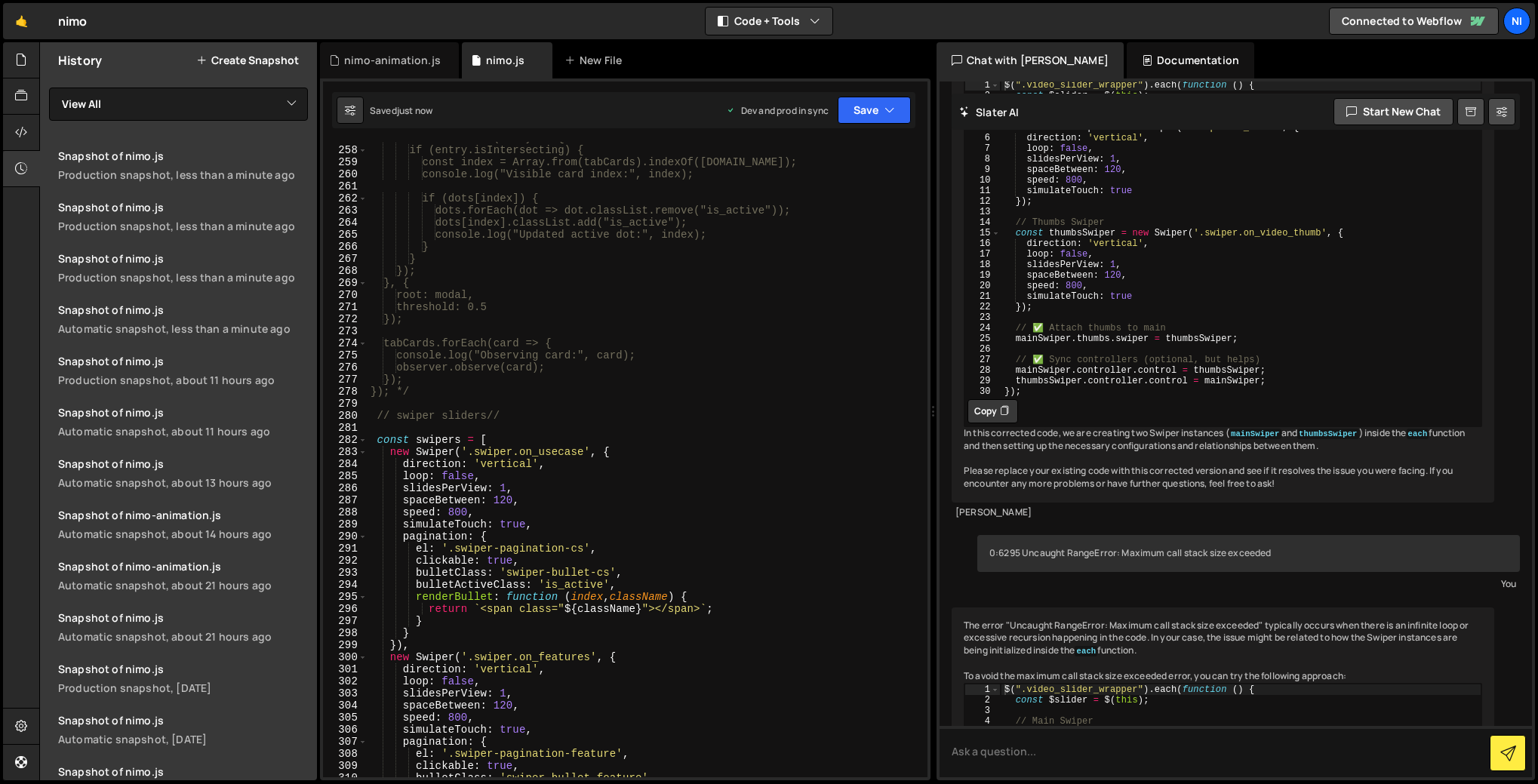
click at [226, 55] on button "Create Snapshot" at bounding box center [247, 60] width 102 height 12
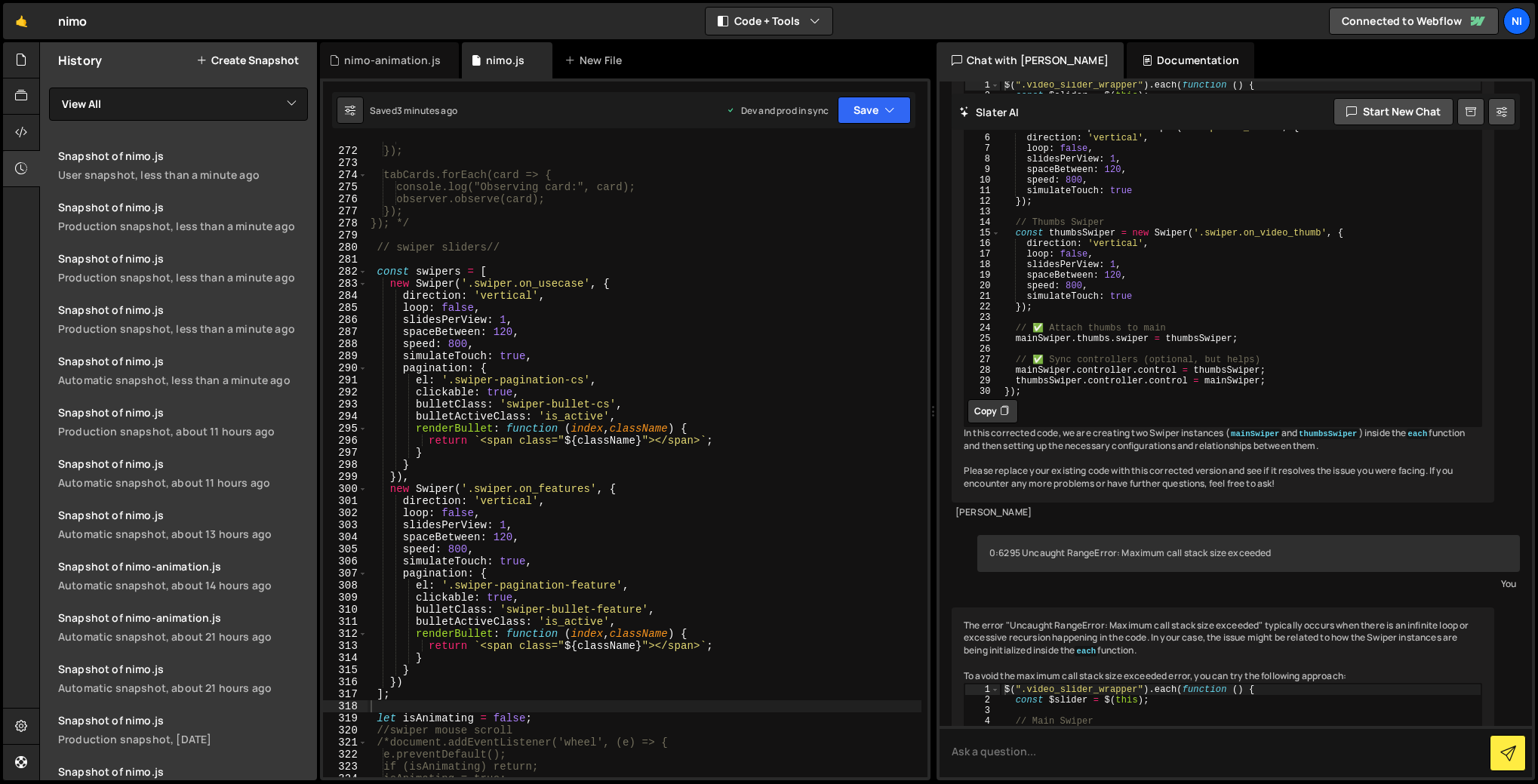
scroll to position [3146, 0]
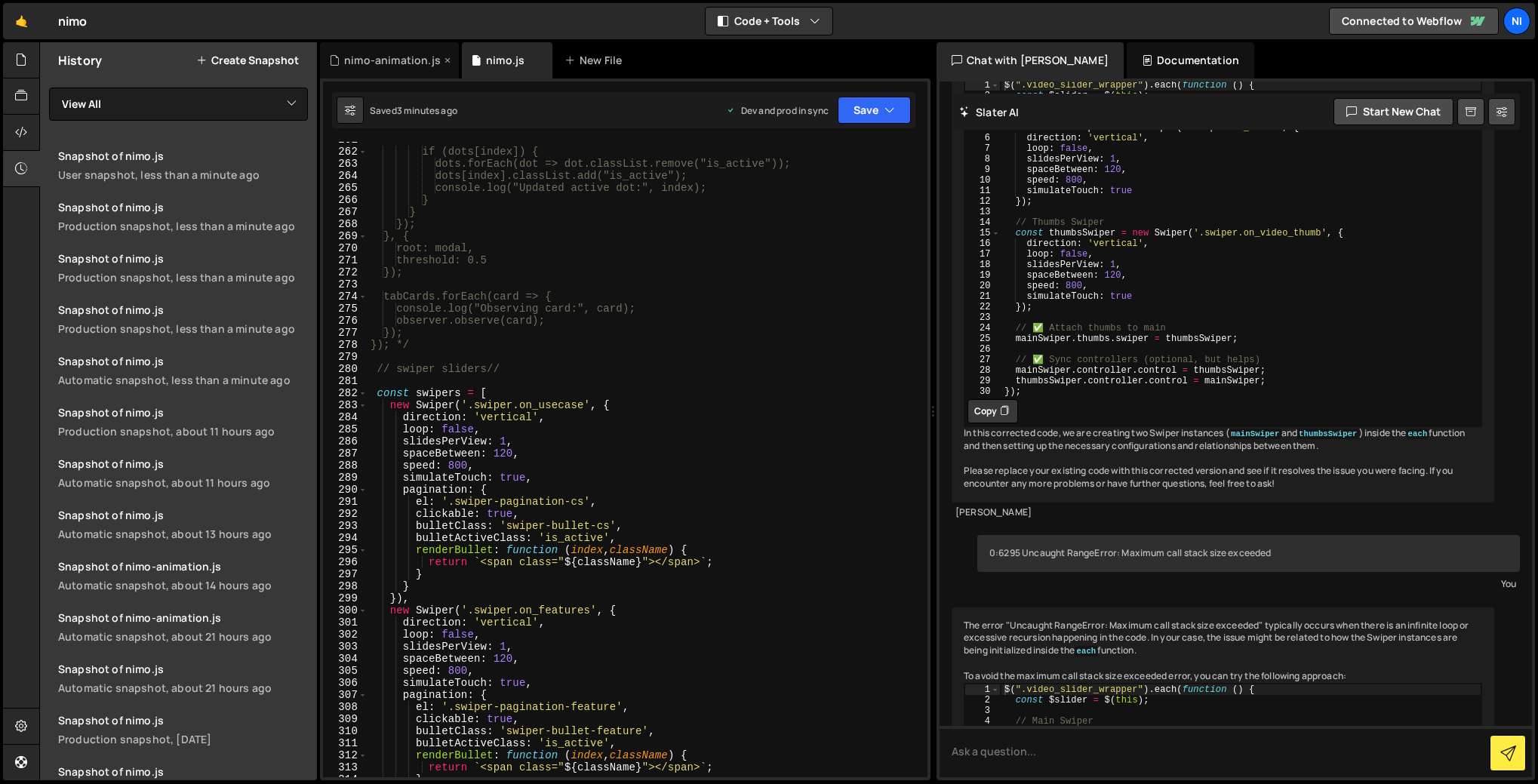
click at [367, 58] on div "nimo-animation.js" at bounding box center [392, 60] width 97 height 15
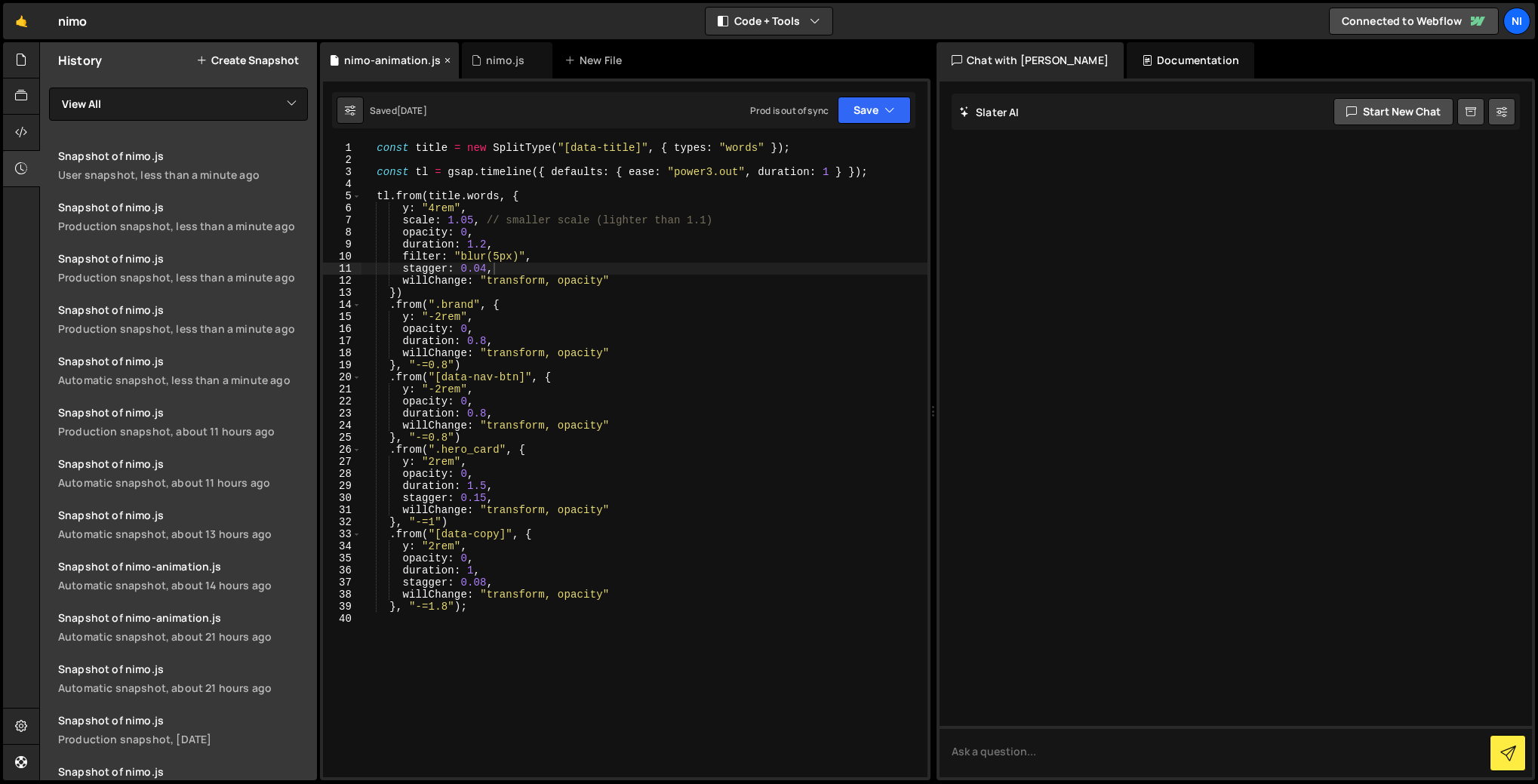
scroll to position [0, 0]
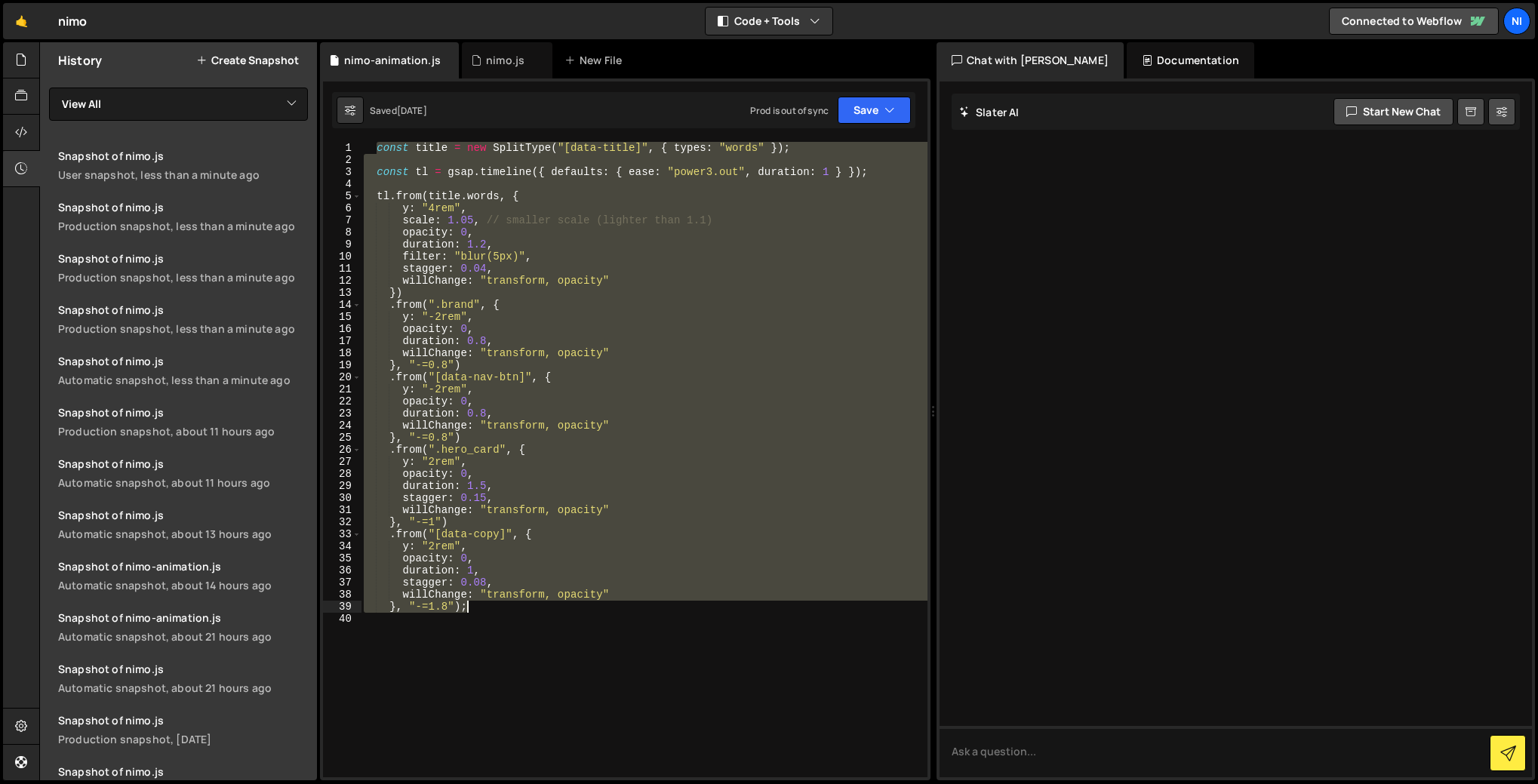
drag, startPoint x: 380, startPoint y: 148, endPoint x: 493, endPoint y: 607, distance: 472.7
click at [493, 607] on div "const title = new SplitType ( "[data-title]" , { types : "words" }) ; const tl …" at bounding box center [644, 472] width 567 height 660
type textarea "willChange: "transform, opacity" }, "-=1.8");"
click at [1036, 193] on div at bounding box center [1235, 429] width 592 height 695
click at [510, 619] on div "const title = new SplitType ( "[data-title]" , { types : "words" }) ; const tl …" at bounding box center [644, 472] width 567 height 660
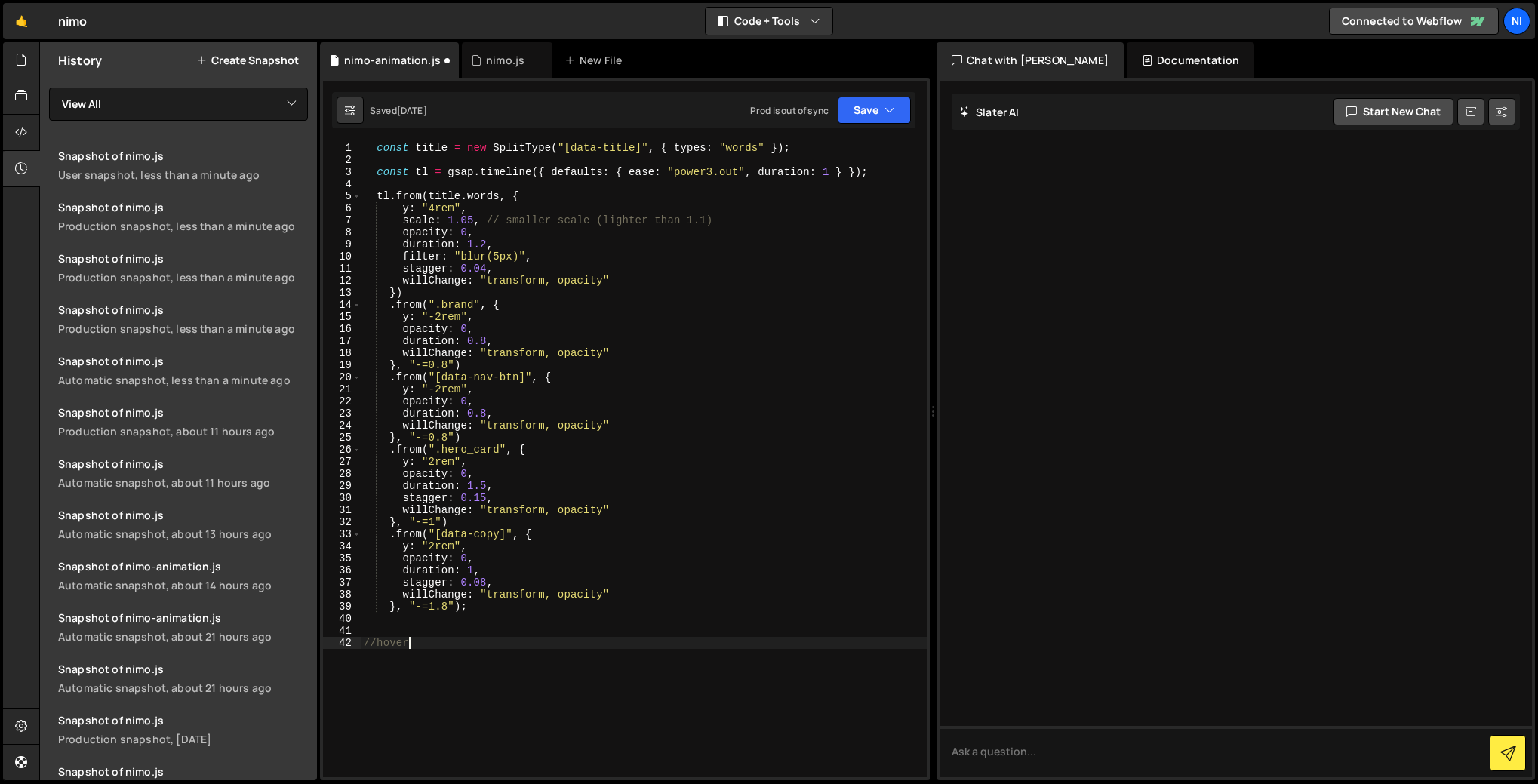
scroll to position [0, 2]
type textarea "//hover"
paste textarea "});"
type textarea "});"
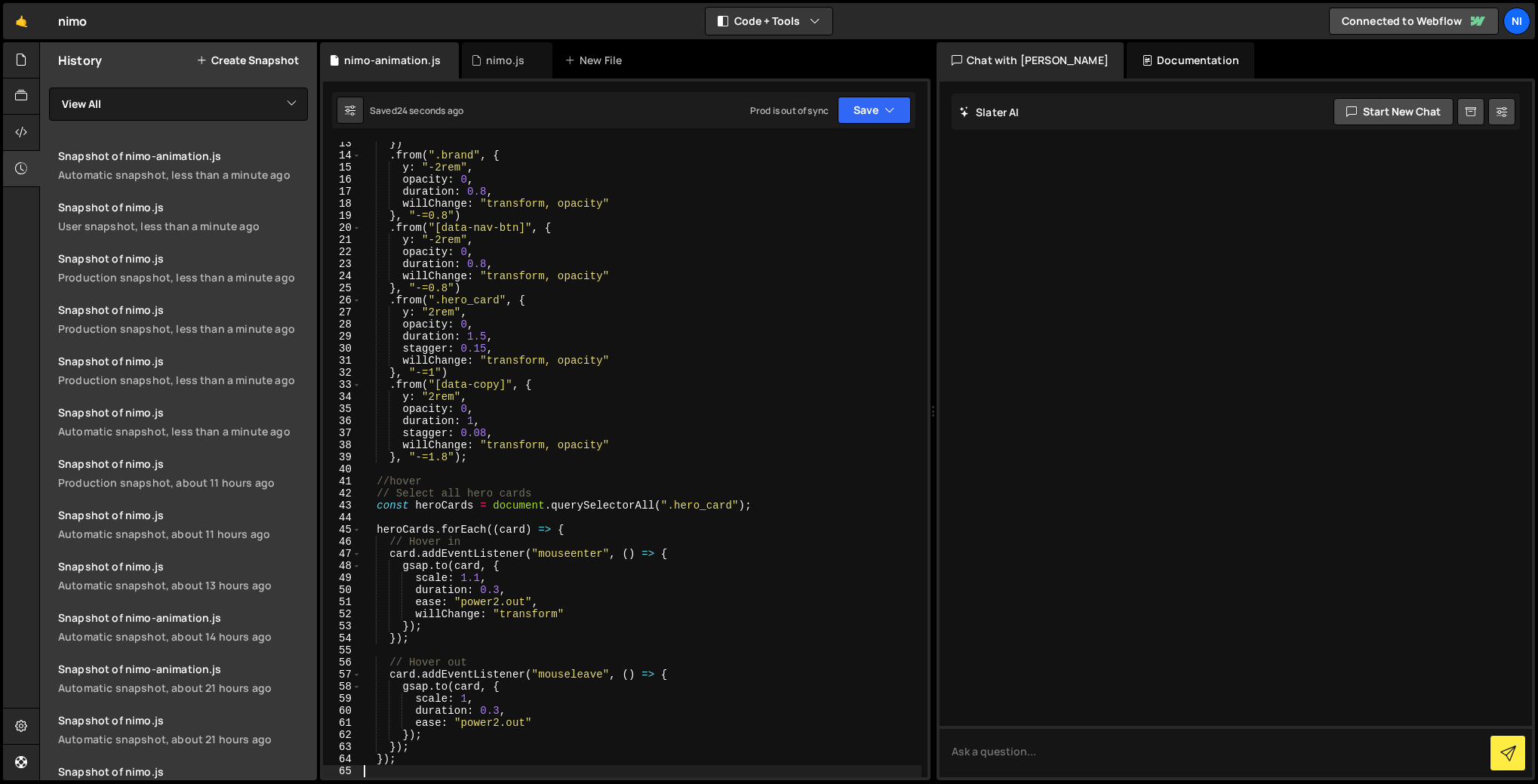
scroll to position [168, 0]
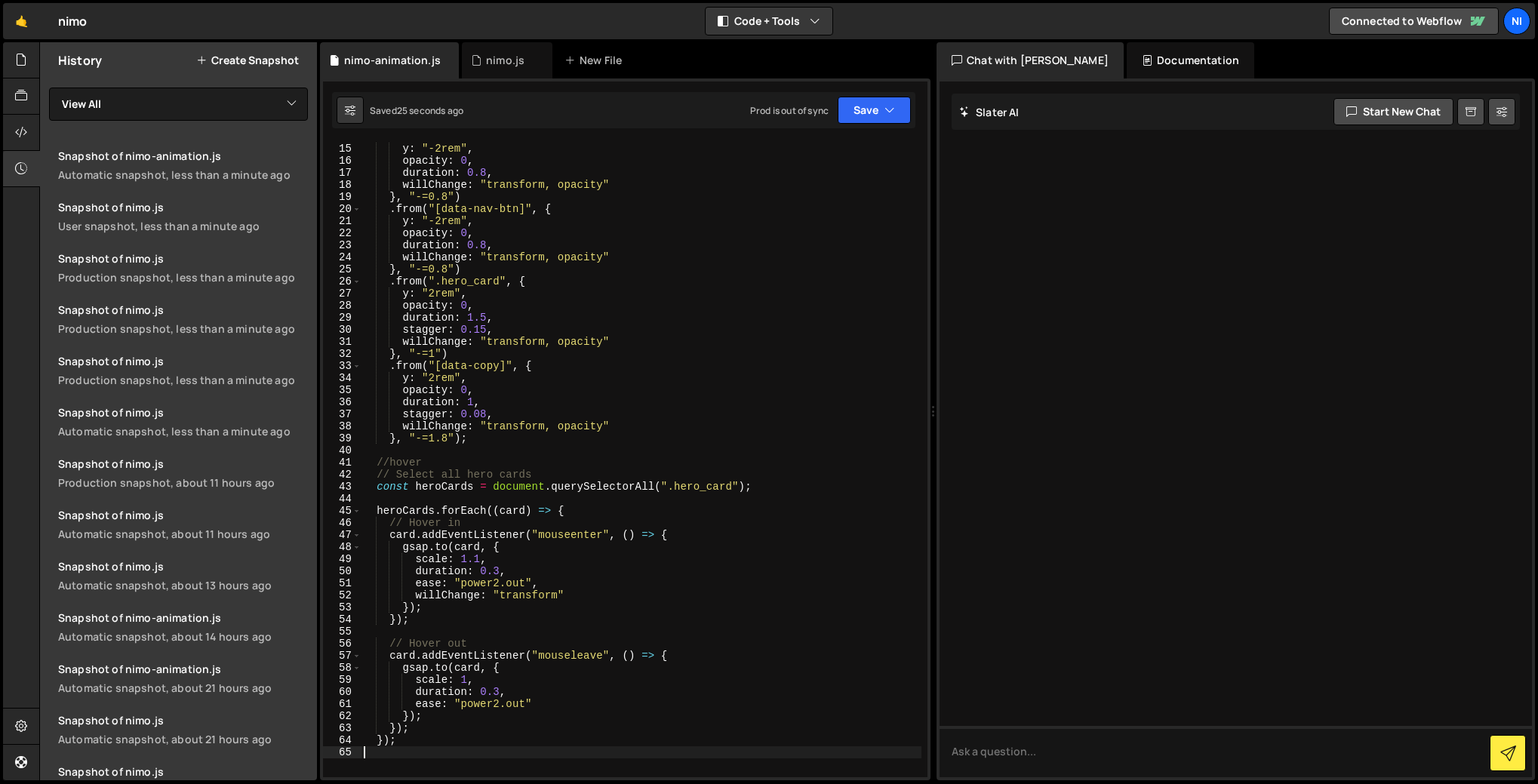
click at [477, 560] on div ". from ( ".brand" , { y : "-2rem" , opacity : 0 , duration : 0.8 , willChange :…" at bounding box center [641, 461] width 560 height 660
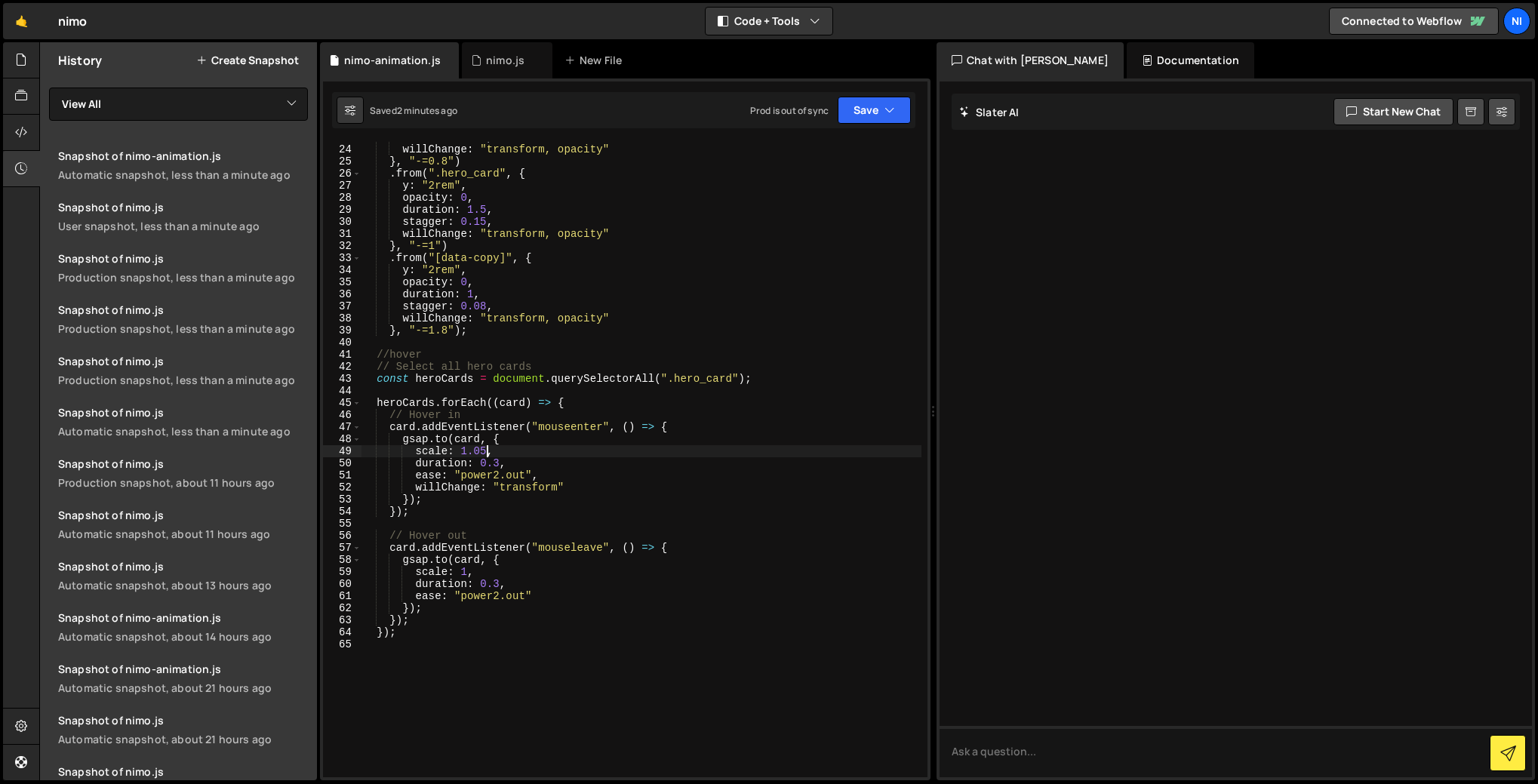
scroll to position [182, 0]
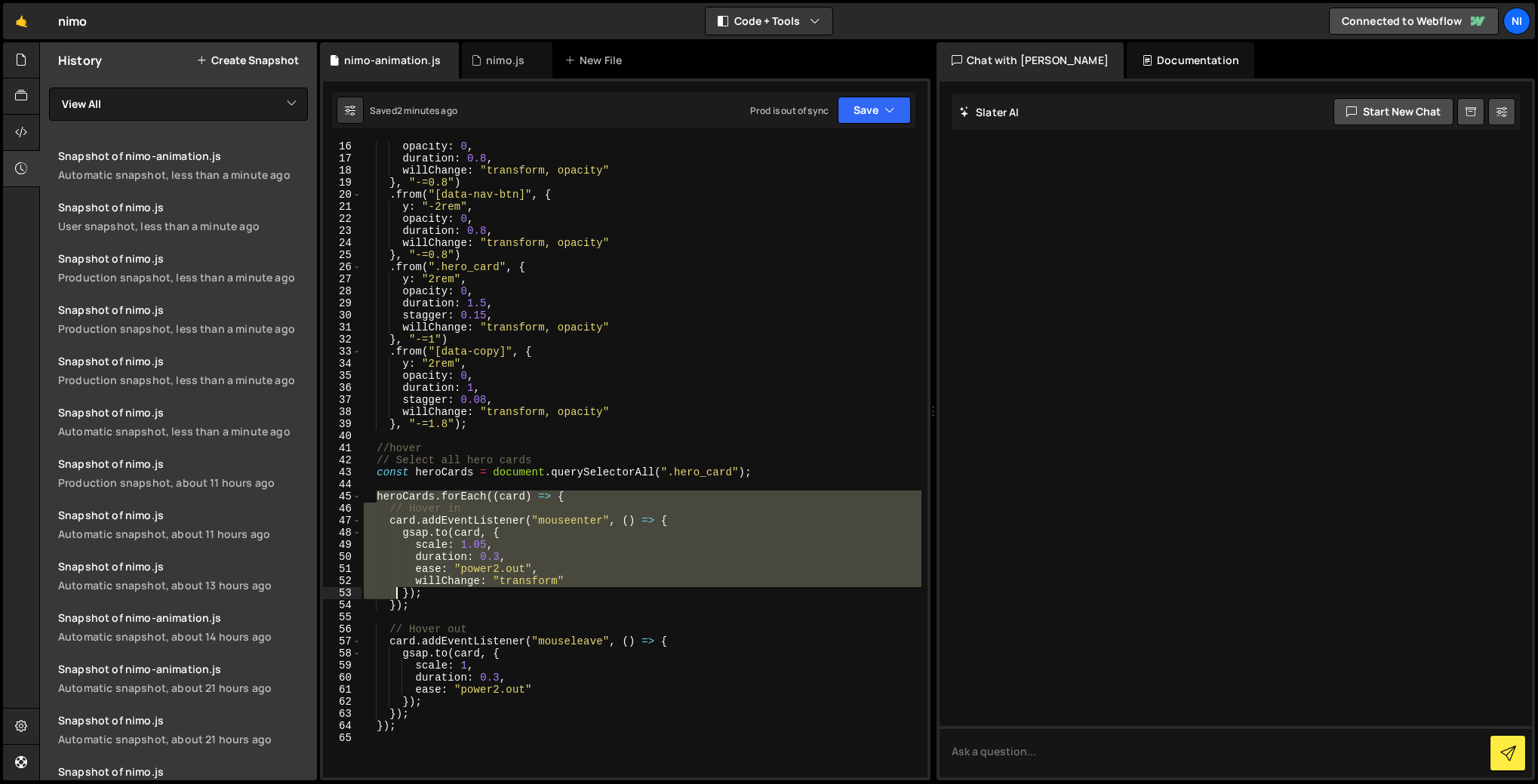
drag, startPoint x: 377, startPoint y: 494, endPoint x: 395, endPoint y: 587, distance: 94.7
click at [395, 587] on div "opacity : 0 , duration : 0.8 , willChange : "transform, opacity" } , "-=0.8" ) …" at bounding box center [641, 470] width 560 height 660
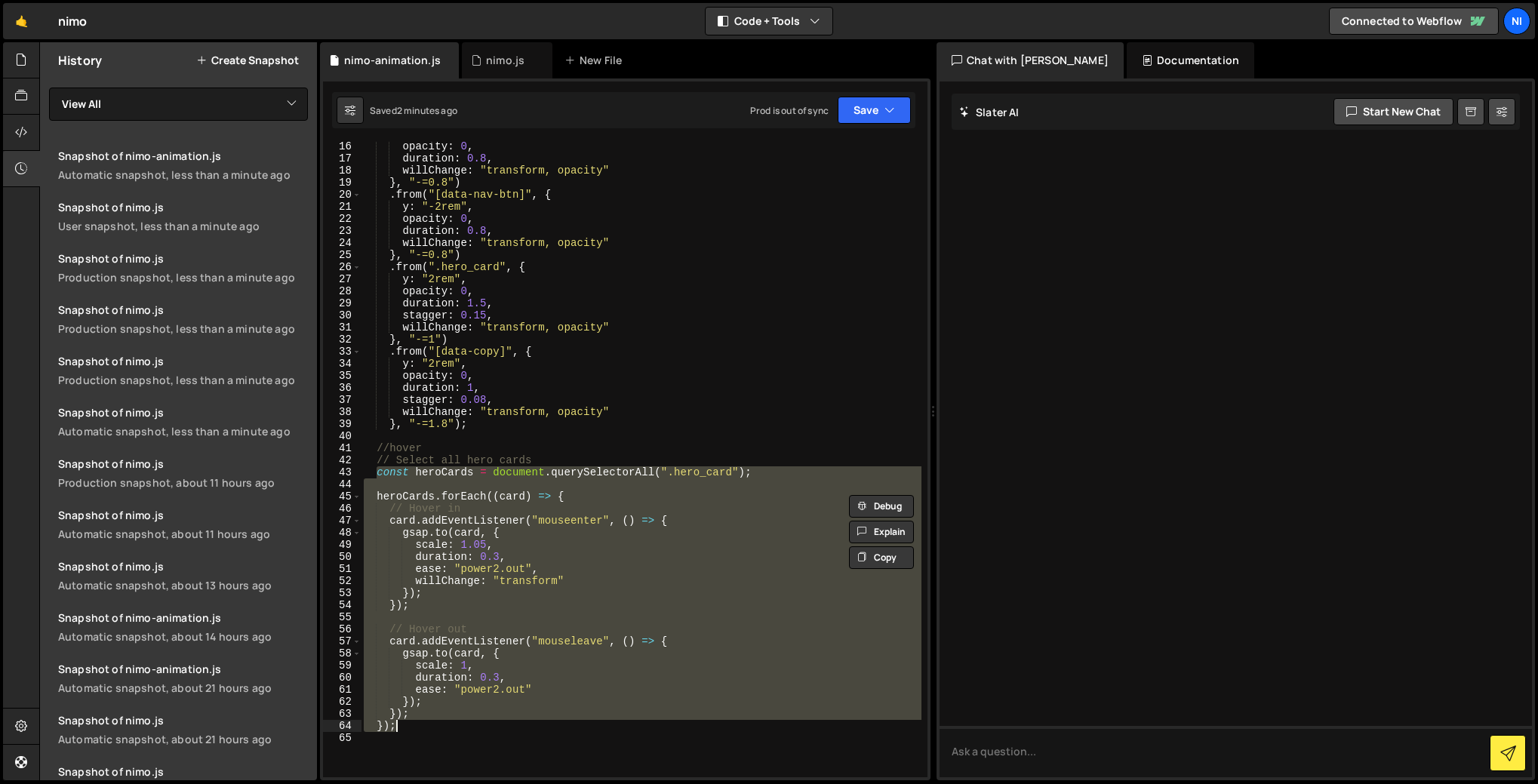
drag, startPoint x: 376, startPoint y: 469, endPoint x: 427, endPoint y: 729, distance: 265.0
click at [427, 729] on div "opacity : 0 , duration : 0.8 , willChange : "transform, opacity" } , "-=0.8" ) …" at bounding box center [641, 470] width 560 height 660
paste textarea
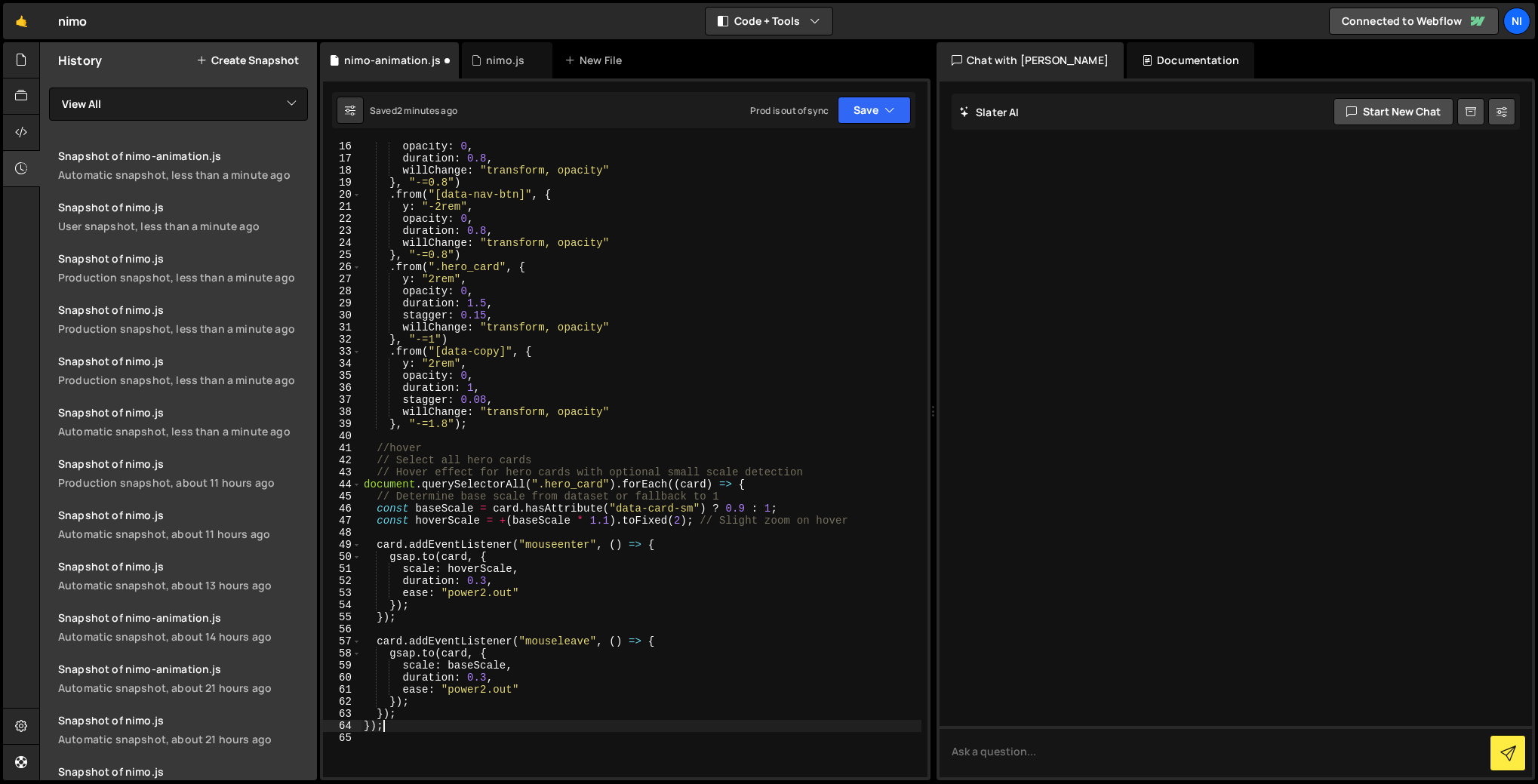
scroll to position [0, 1]
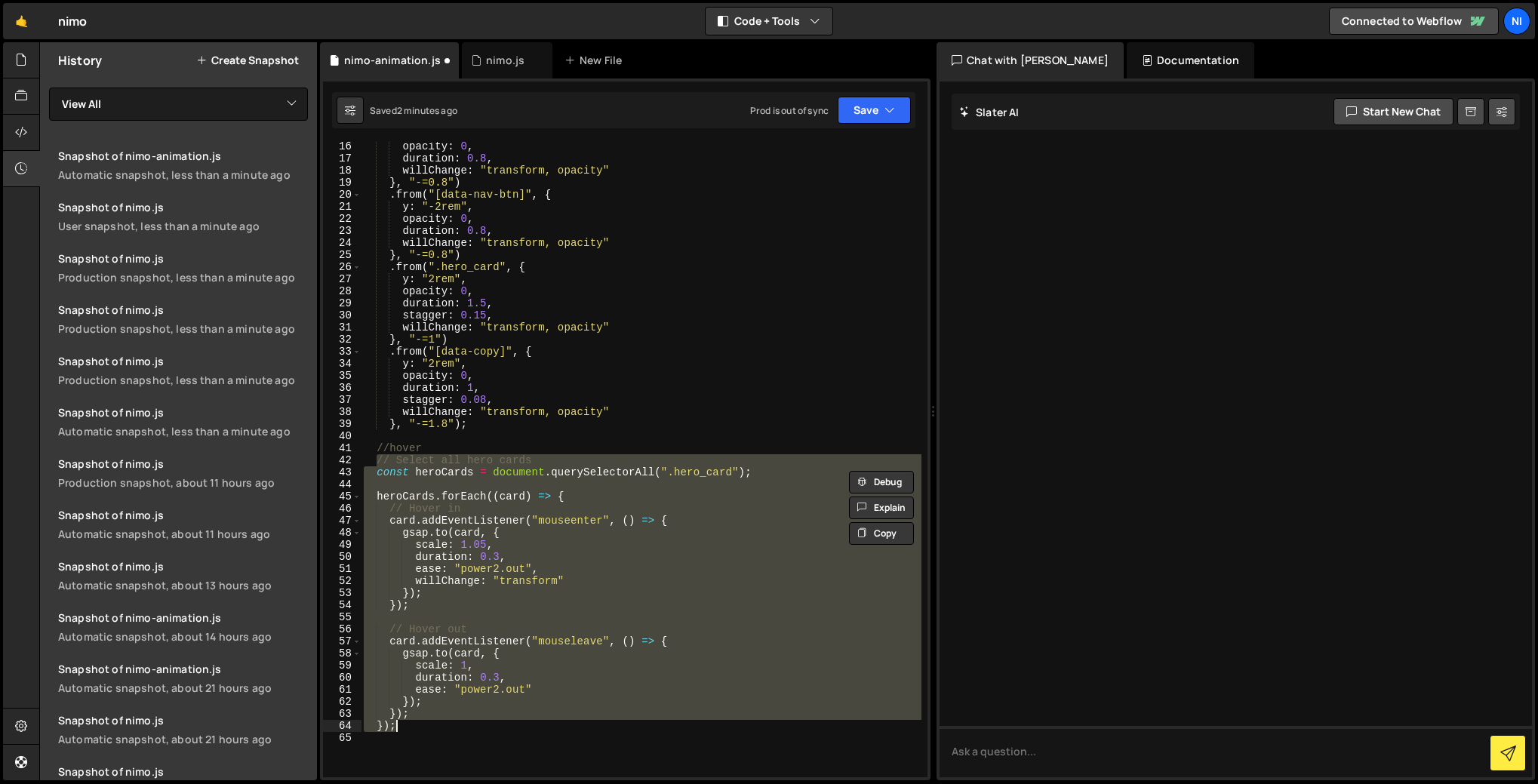
drag, startPoint x: 377, startPoint y: 461, endPoint x: 424, endPoint y: 725, distance: 268.2
click at [424, 725] on div "opacity : 0 , duration : 0.8 , willChange : "transform, opacity" } , "-=0.8" ) …" at bounding box center [641, 470] width 560 height 660
paste textarea
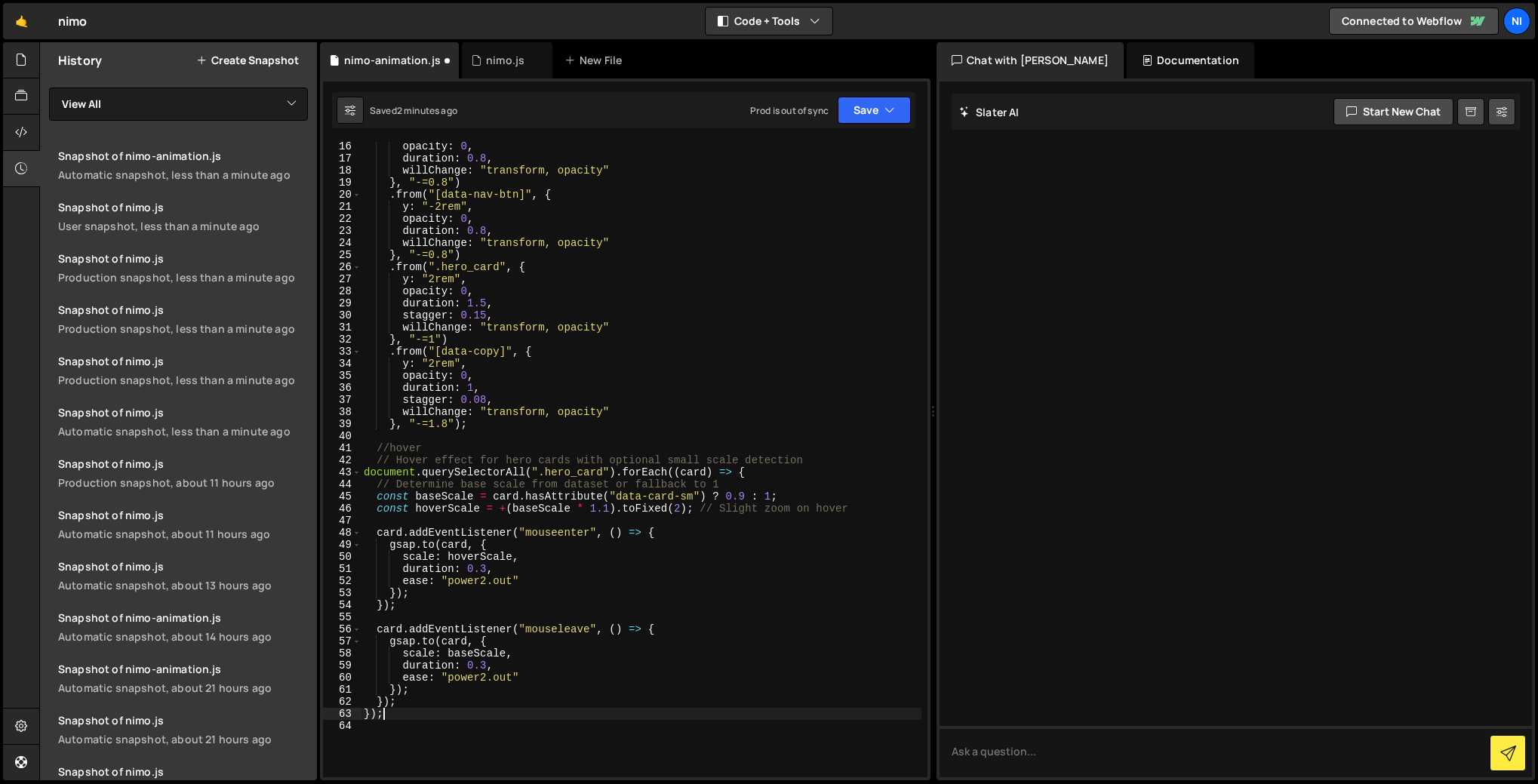
type textarea "});"
